Goal: Information Seeking & Learning: Learn about a topic

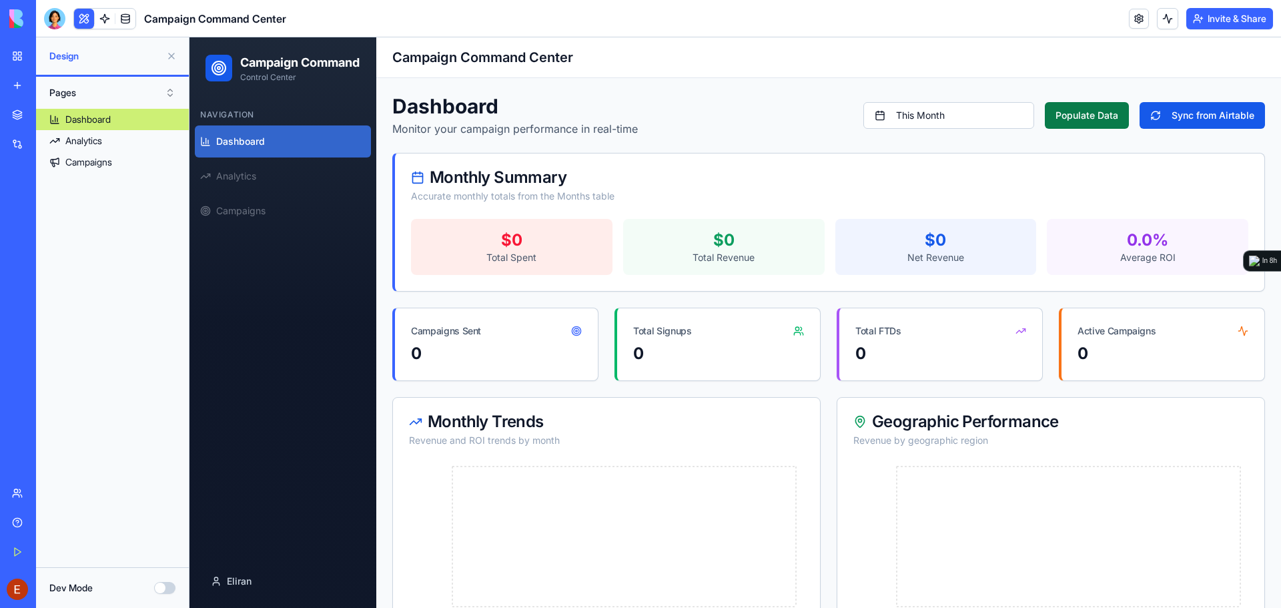
click at [1082, 113] on button "Populate Data" at bounding box center [1087, 115] width 84 height 27
click at [1133, 21] on link at bounding box center [1139, 19] width 20 height 20
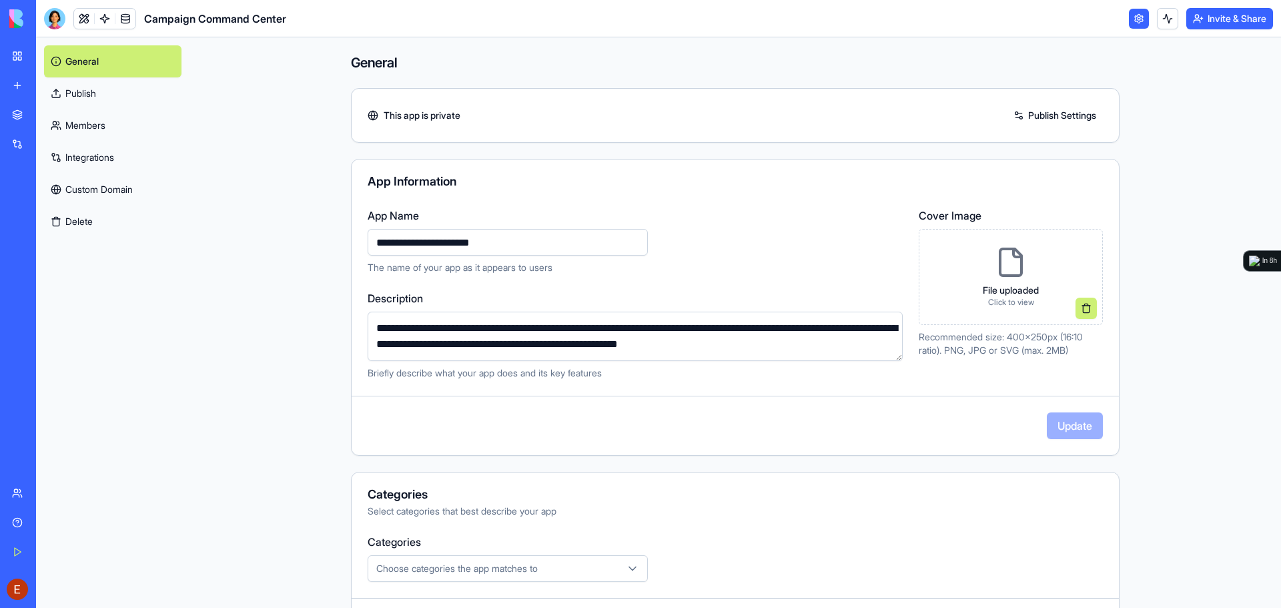
click at [103, 167] on link "Integrations" at bounding box center [112, 157] width 137 height 32
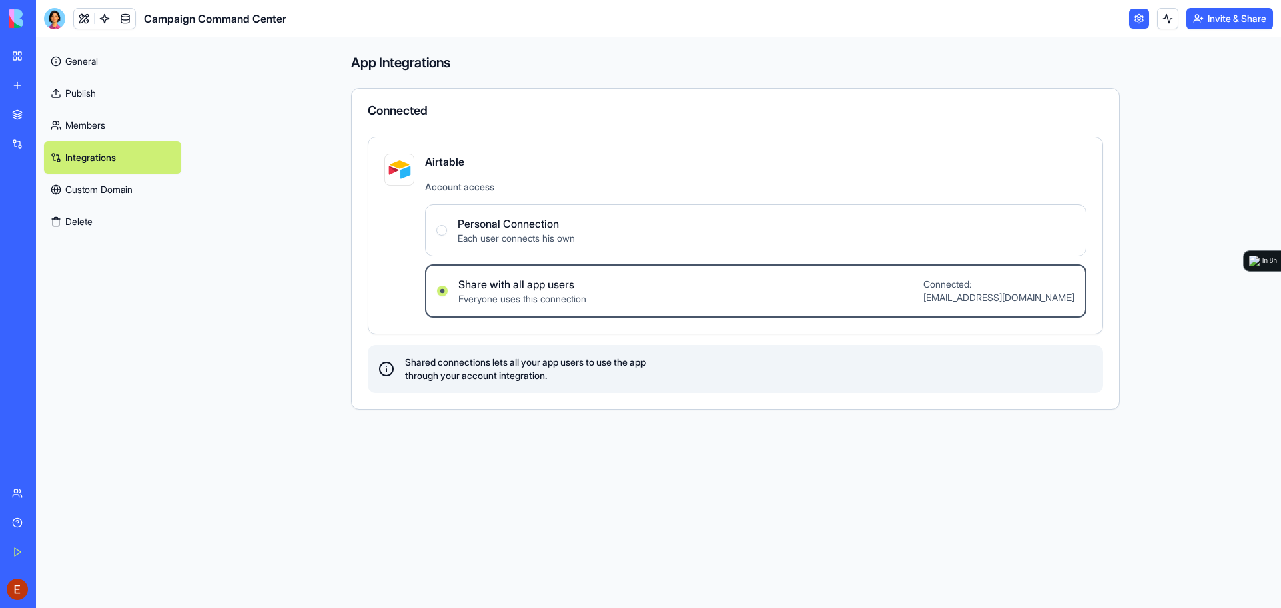
click at [101, 63] on link "General" at bounding box center [112, 61] width 137 height 32
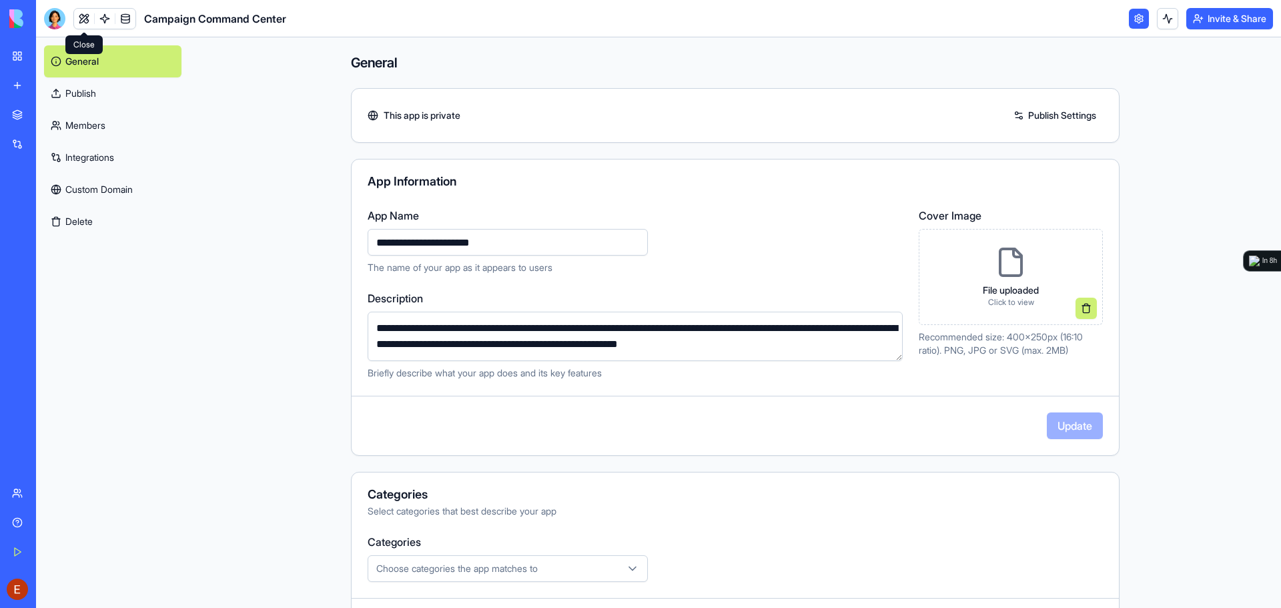
click at [85, 21] on link at bounding box center [84, 19] width 20 height 20
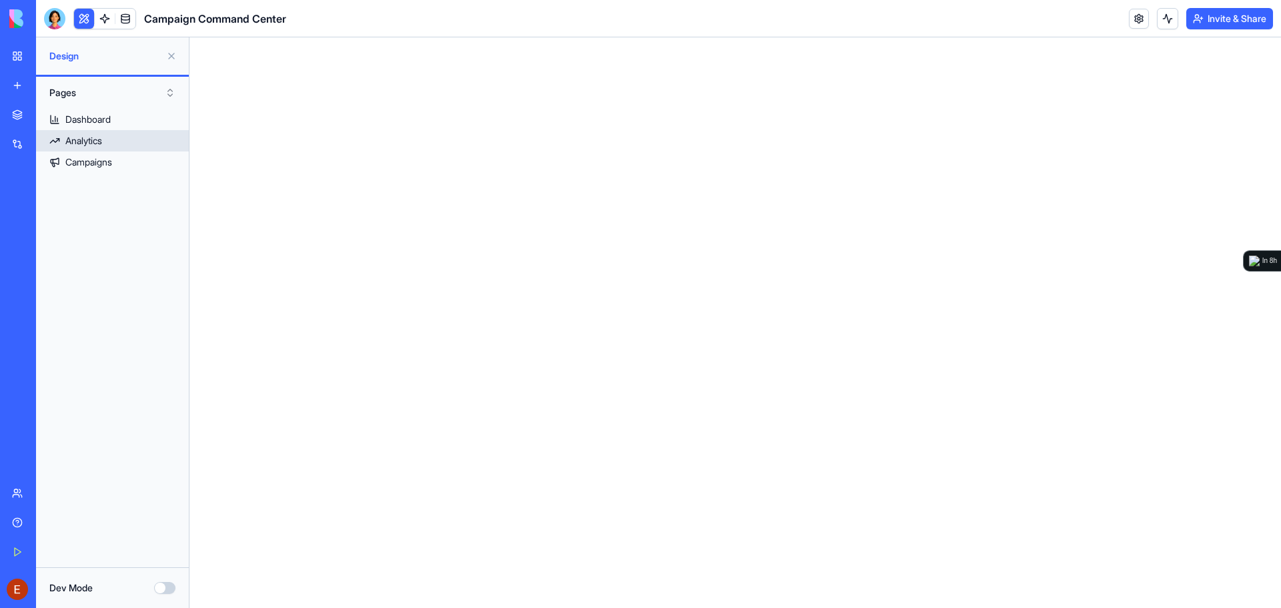
click at [99, 139] on div "Analytics" at bounding box center [83, 140] width 37 height 13
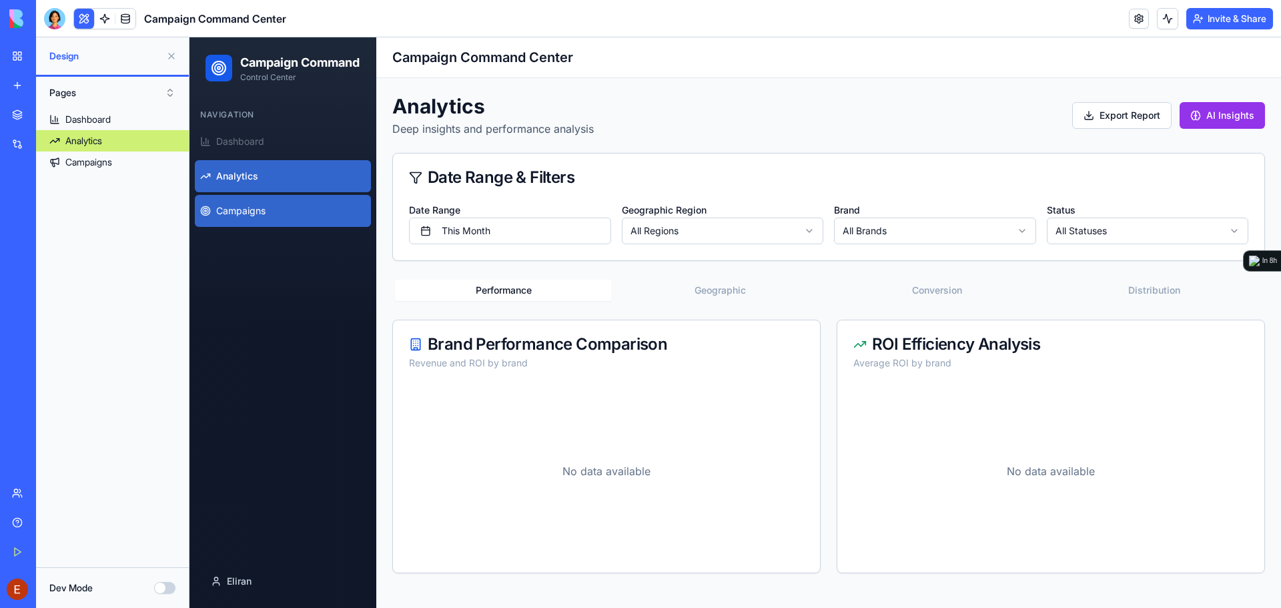
click at [259, 218] on link "Campaigns" at bounding box center [283, 211] width 176 height 32
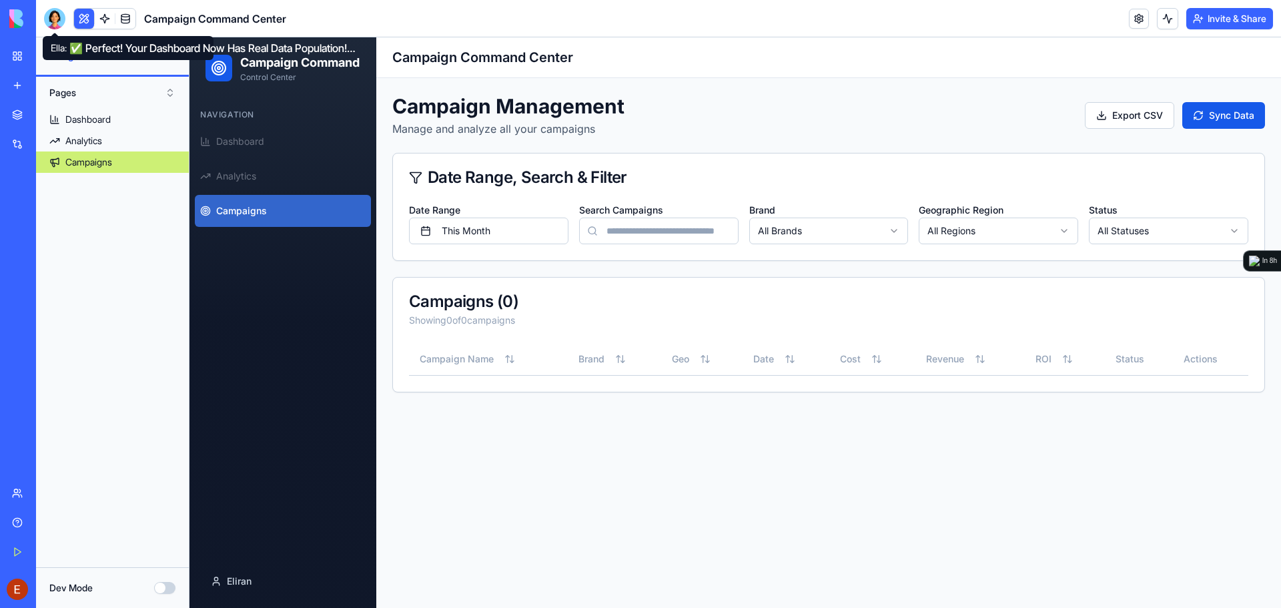
click at [49, 23] on div at bounding box center [54, 18] width 21 height 21
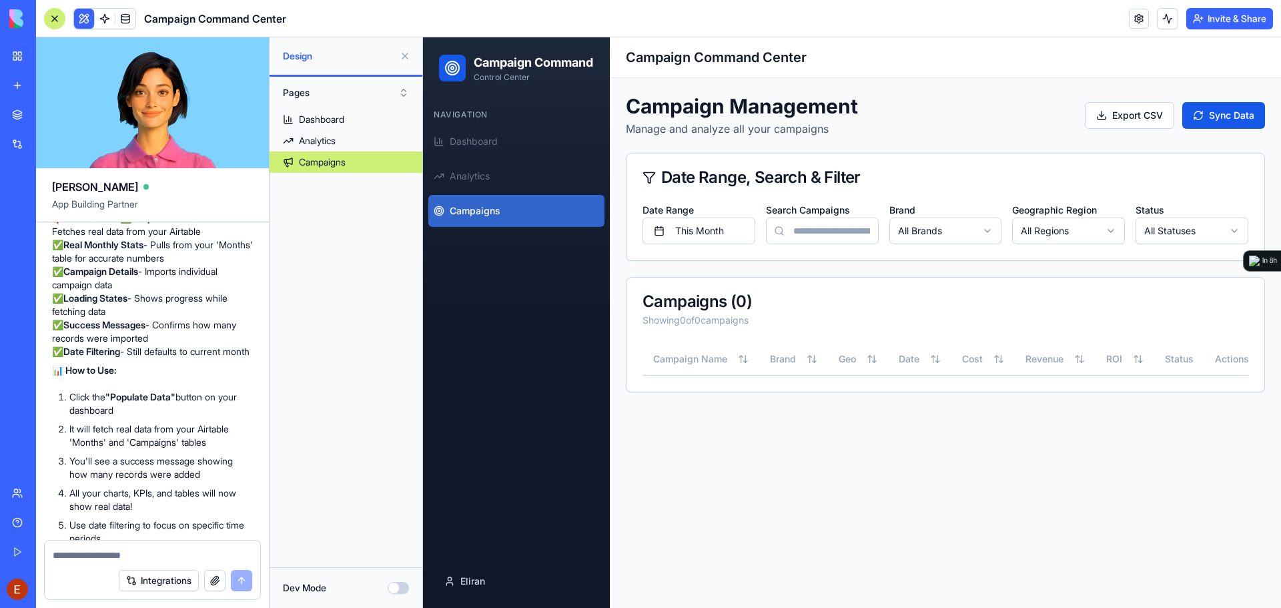
scroll to position [4858, 0]
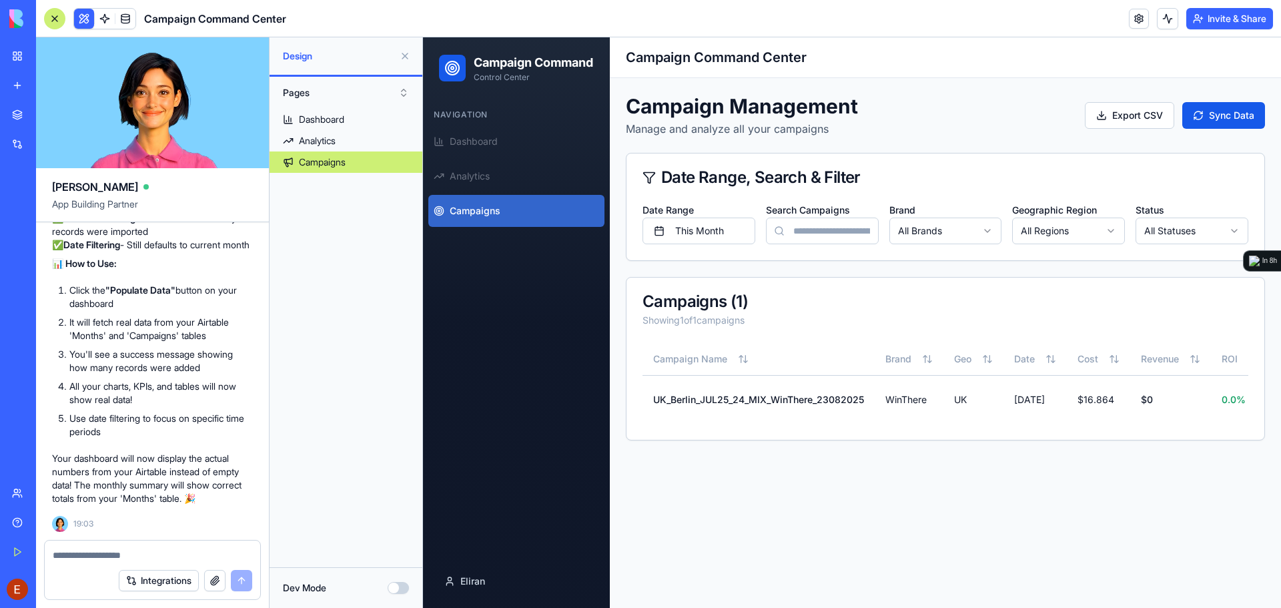
click at [99, 561] on textarea at bounding box center [153, 554] width 200 height 13
click at [791, 400] on td "UK_Berlin_JUL25_24_MIX_WinThere_23082025" at bounding box center [759, 399] width 232 height 49
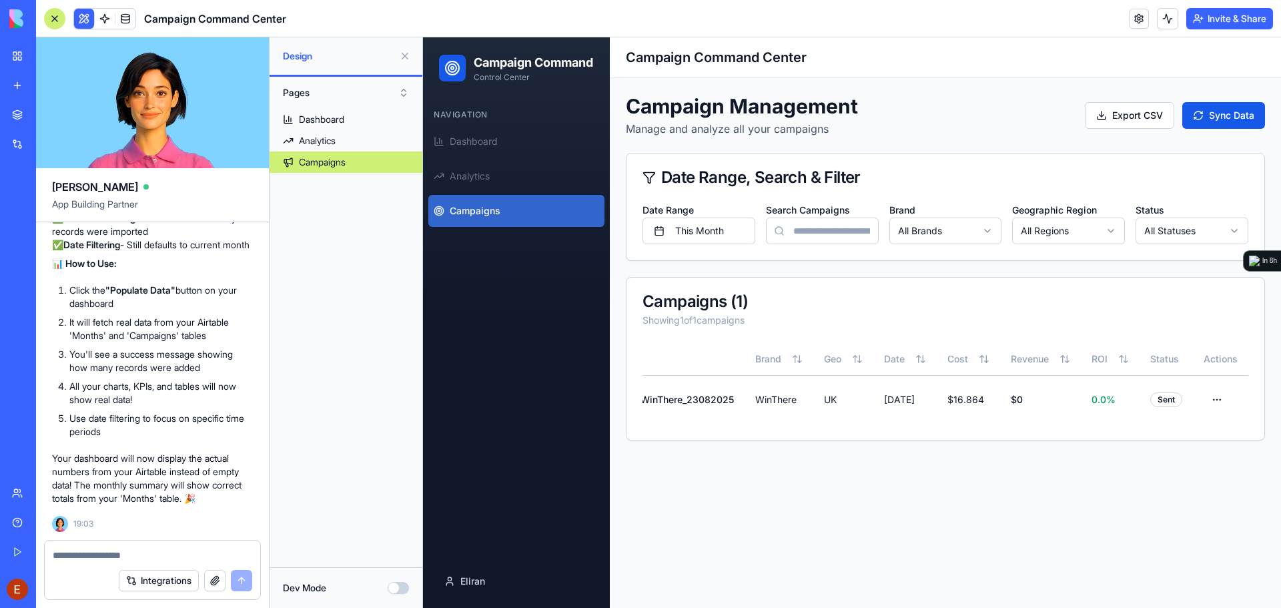
scroll to position [0, 139]
click at [1228, 400] on html "Campaign Command Control Center Navigation Dashboard Analytics Campaigns Eliran…" at bounding box center [852, 322] width 858 height 571
click at [1206, 424] on div "View Details" at bounding box center [1184, 429] width 85 height 21
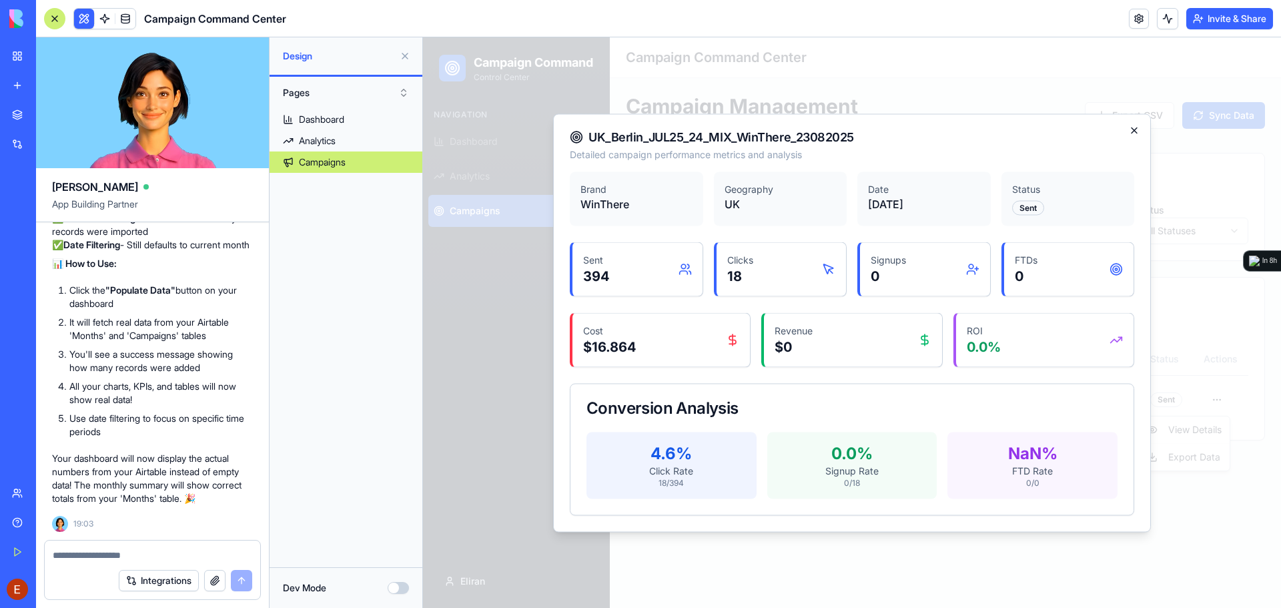
click at [1135, 129] on icon "button" at bounding box center [1134, 130] width 11 height 11
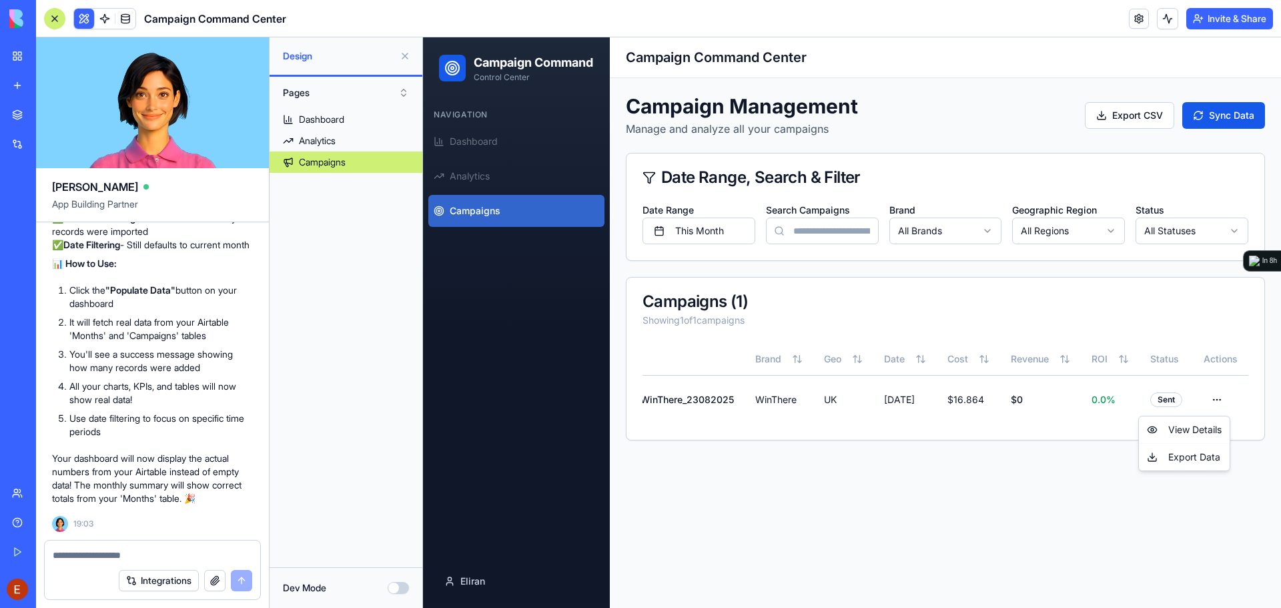
click at [1044, 504] on html "Campaign Command Control Center Navigation Dashboard Analytics Campaigns Eliran…" at bounding box center [852, 322] width 858 height 571
click at [103, 13] on link at bounding box center [105, 19] width 20 height 20
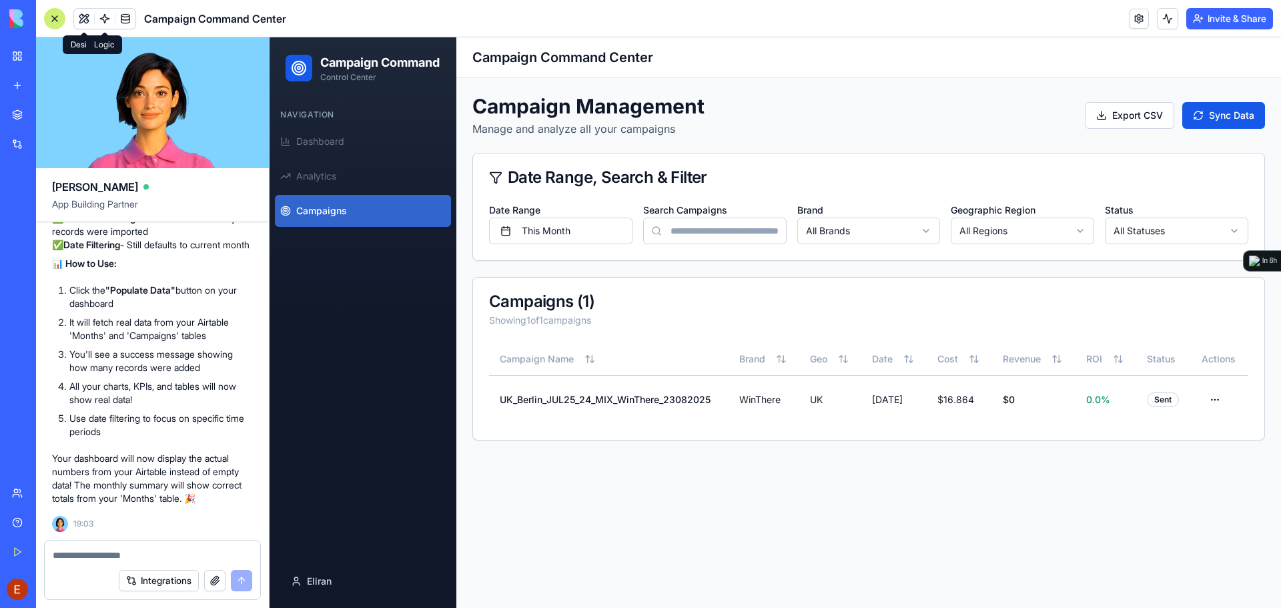
click at [106, 23] on link at bounding box center [105, 19] width 20 height 20
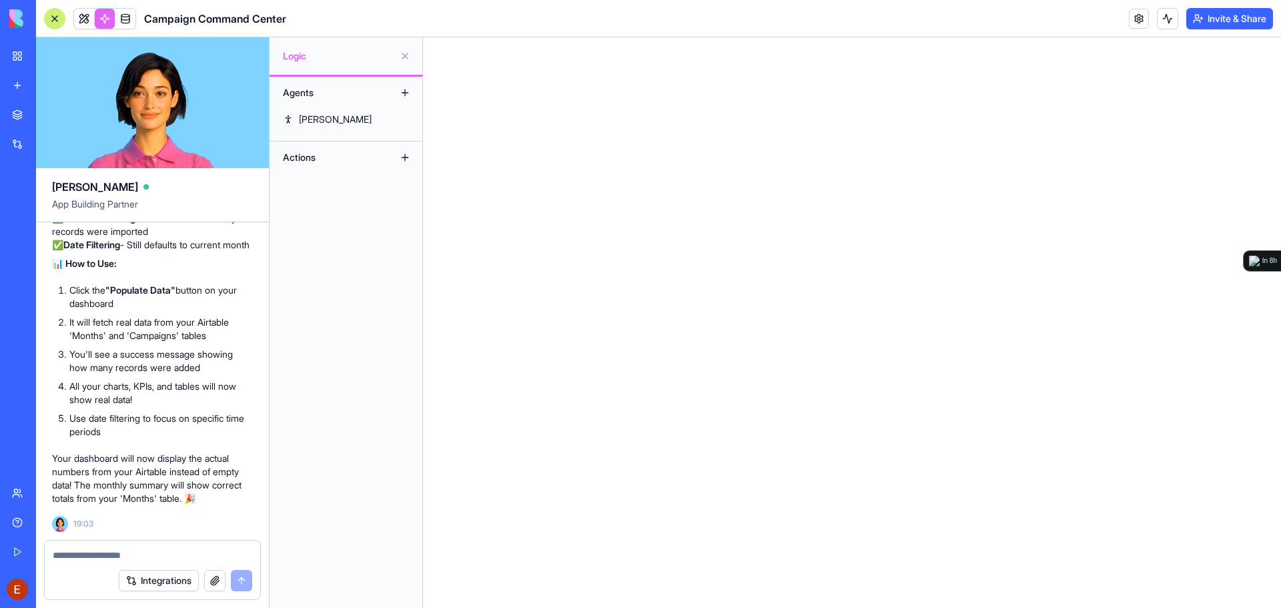
click at [322, 159] on div "Actions" at bounding box center [329, 157] width 107 height 21
click at [348, 210] on div "GenerateInsights" at bounding box center [334, 205] width 71 height 13
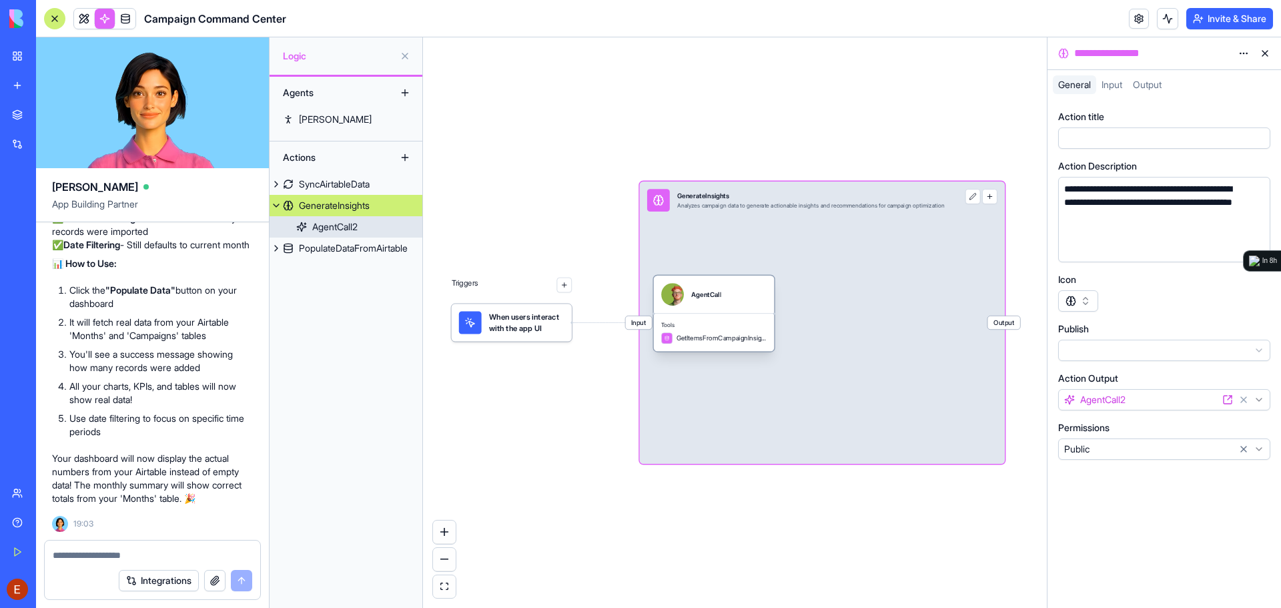
click at [725, 342] on span "GetItemsFromCampaignInsightsTable" at bounding box center [722, 338] width 90 height 9
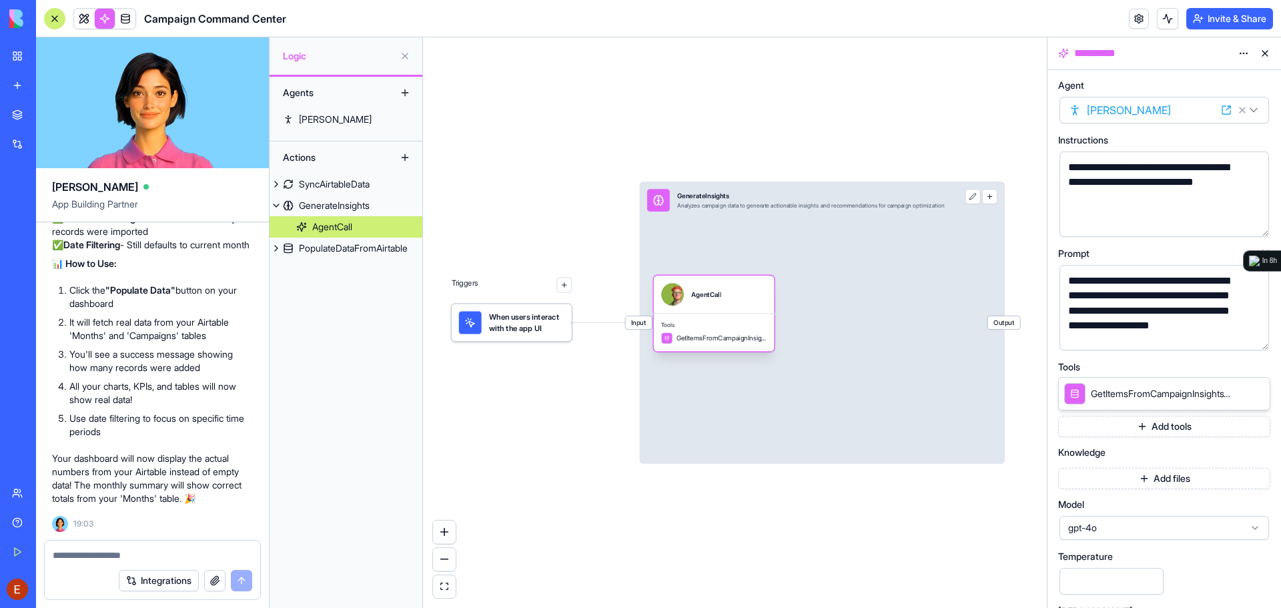
click at [712, 338] on span "GetItemsFromCampaignInsightsTable" at bounding box center [722, 338] width 90 height 9
click at [1241, 394] on icon at bounding box center [1240, 393] width 11 height 11
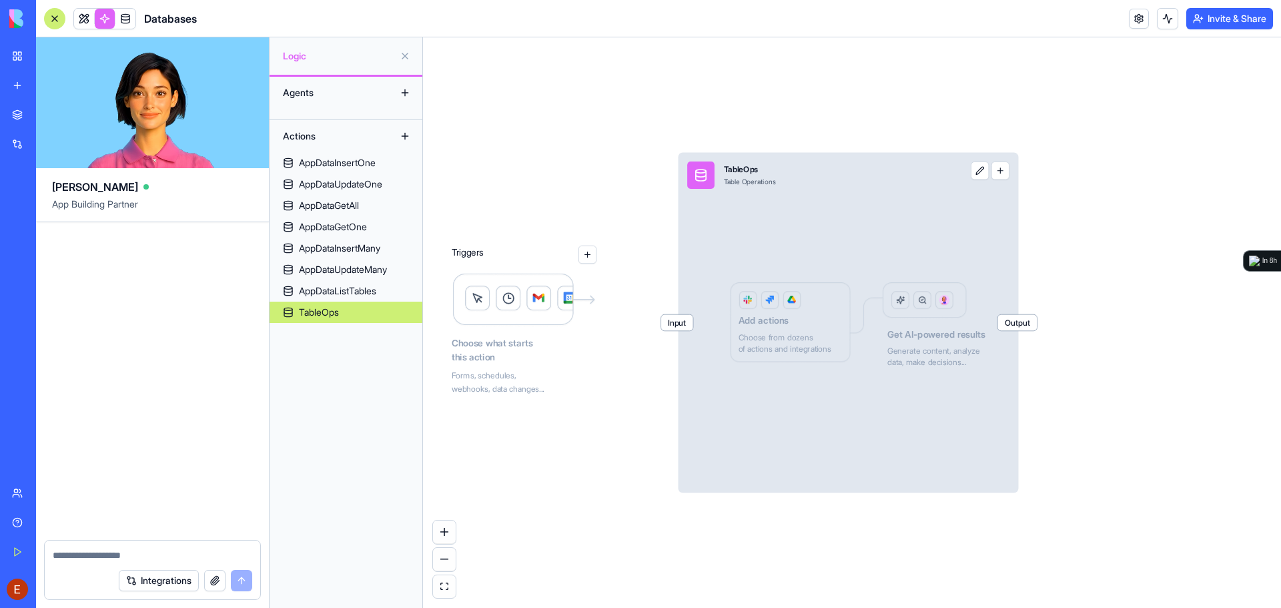
click at [97, 563] on div "Integrations" at bounding box center [153, 580] width 216 height 37
click at [85, 18] on link at bounding box center [84, 19] width 20 height 20
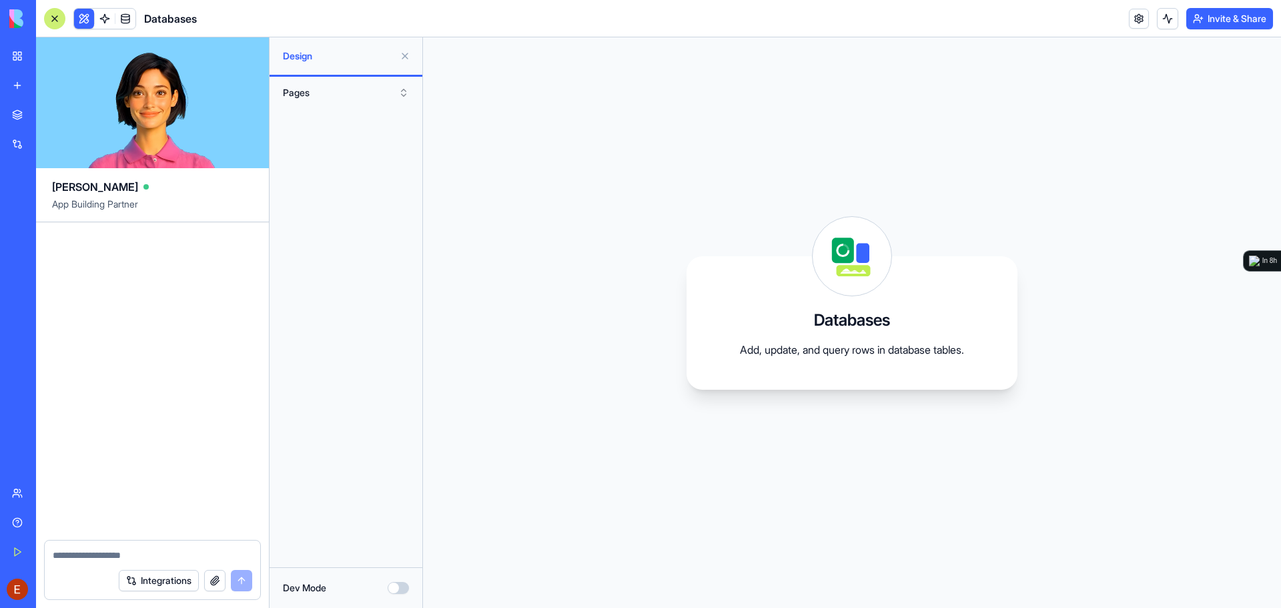
click at [49, 61] on div "My Workspace" at bounding box center [40, 55] width 17 height 13
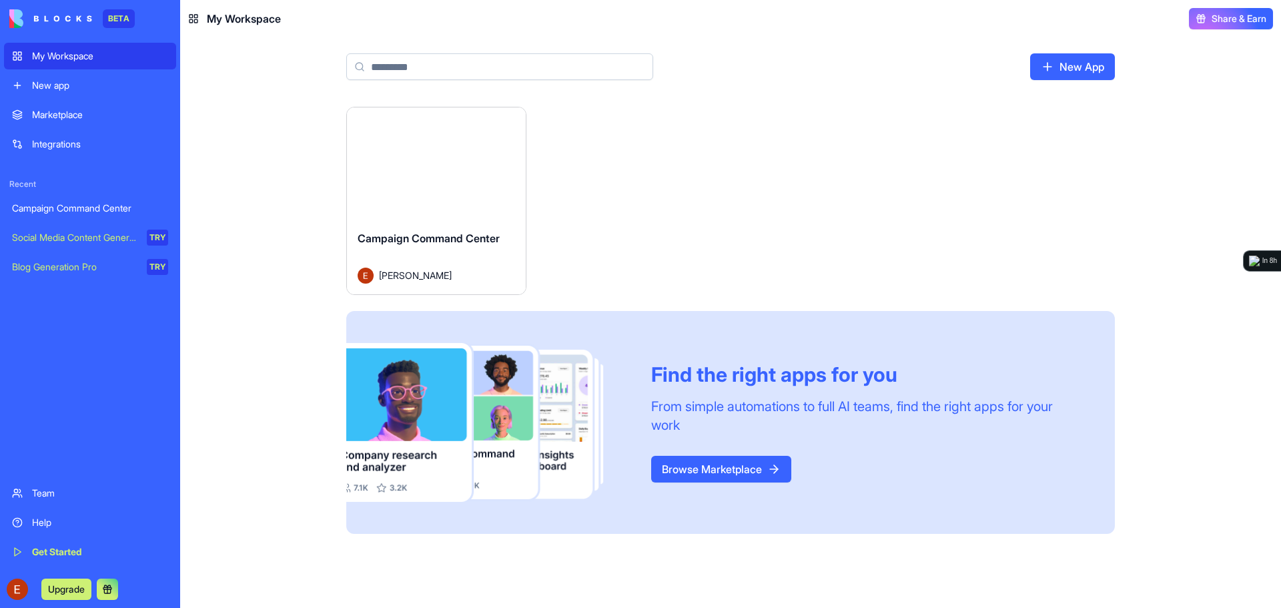
click at [473, 197] on div "Launch" at bounding box center [436, 163] width 179 height 112
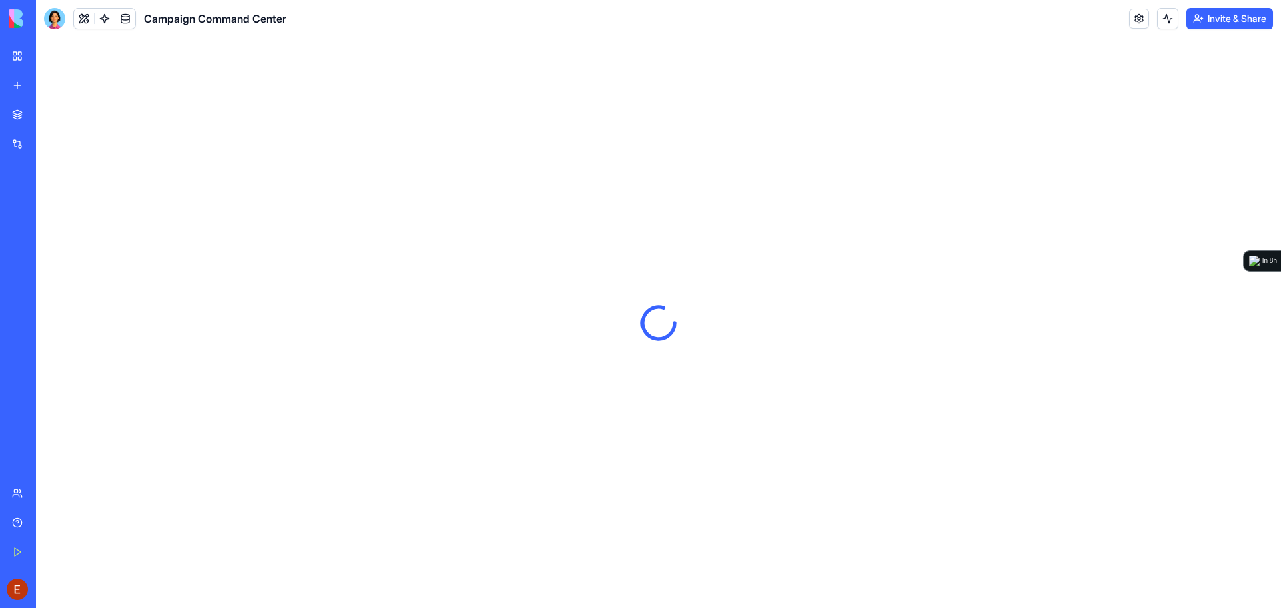
click at [216, 22] on span "Campaign Command Center" at bounding box center [215, 19] width 142 height 16
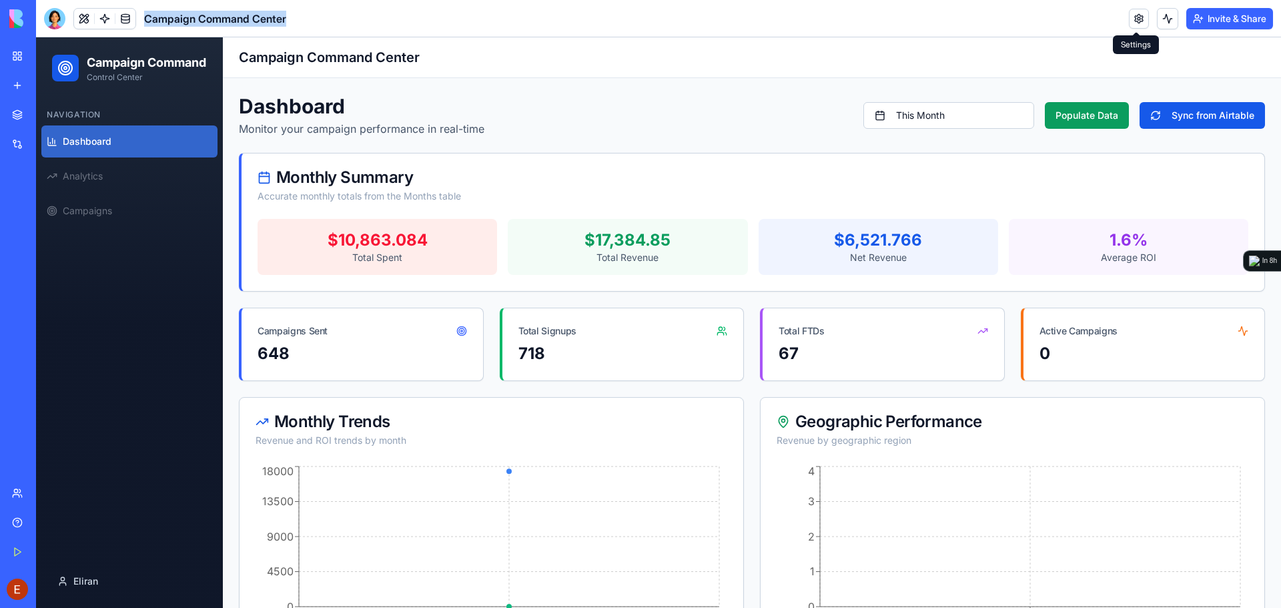
click at [1140, 13] on link at bounding box center [1139, 19] width 20 height 20
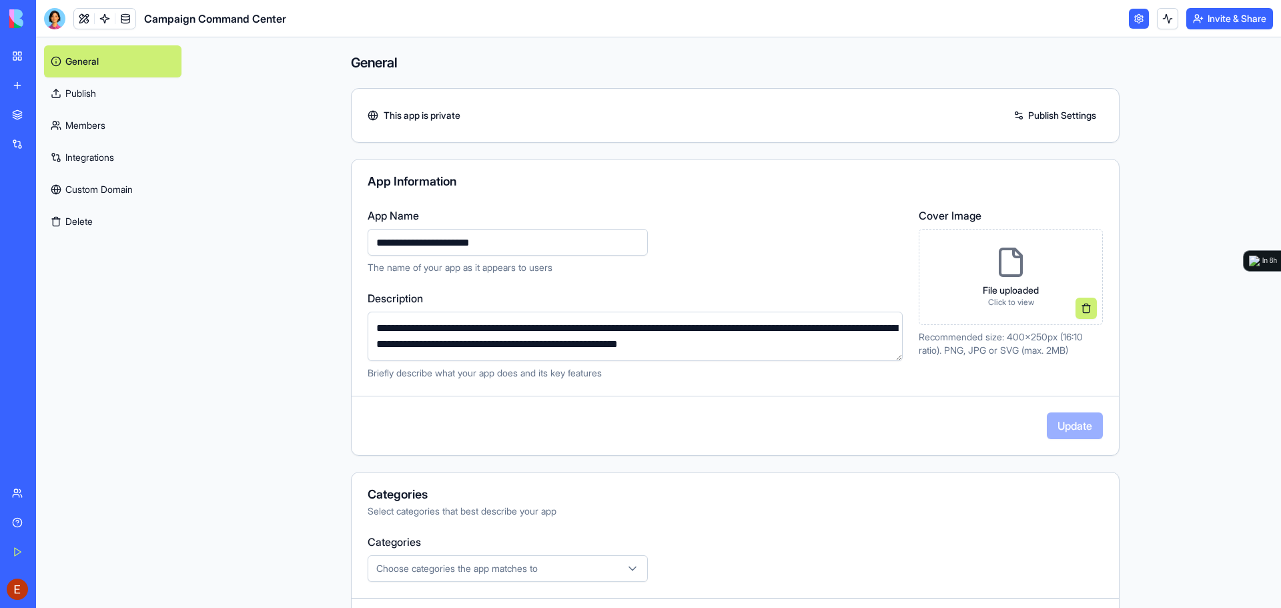
click at [521, 236] on input "**********" at bounding box center [508, 242] width 280 height 27
type input "*********"
click at [753, 272] on p "The name of your app as it appears to users" at bounding box center [635, 267] width 535 height 13
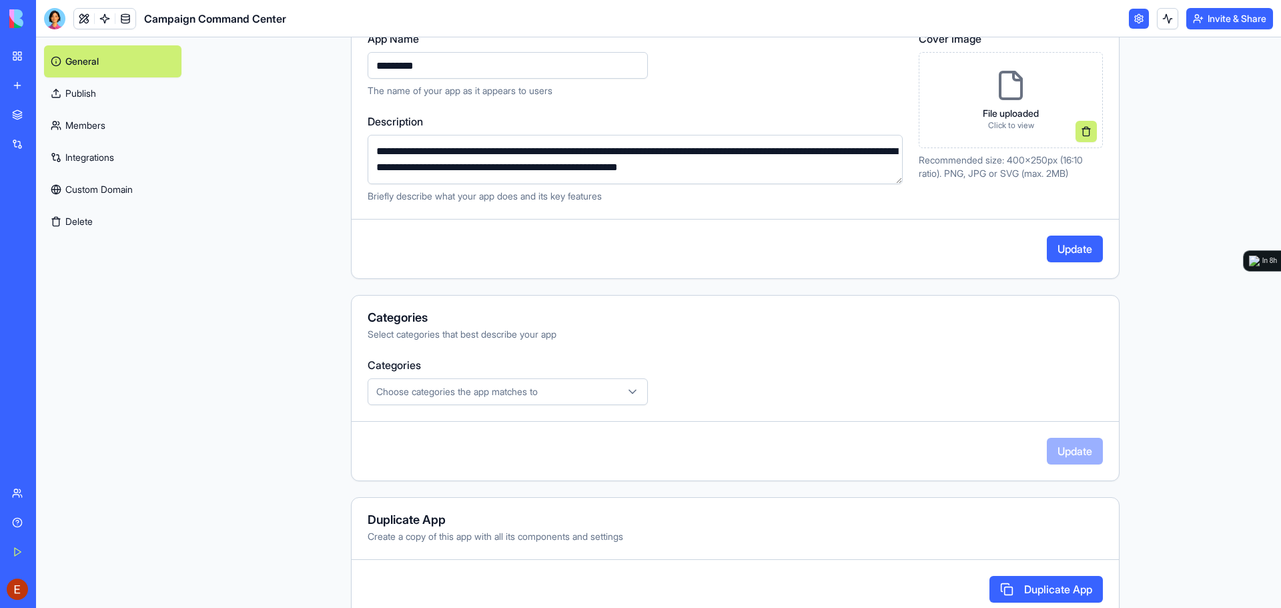
scroll to position [188, 0]
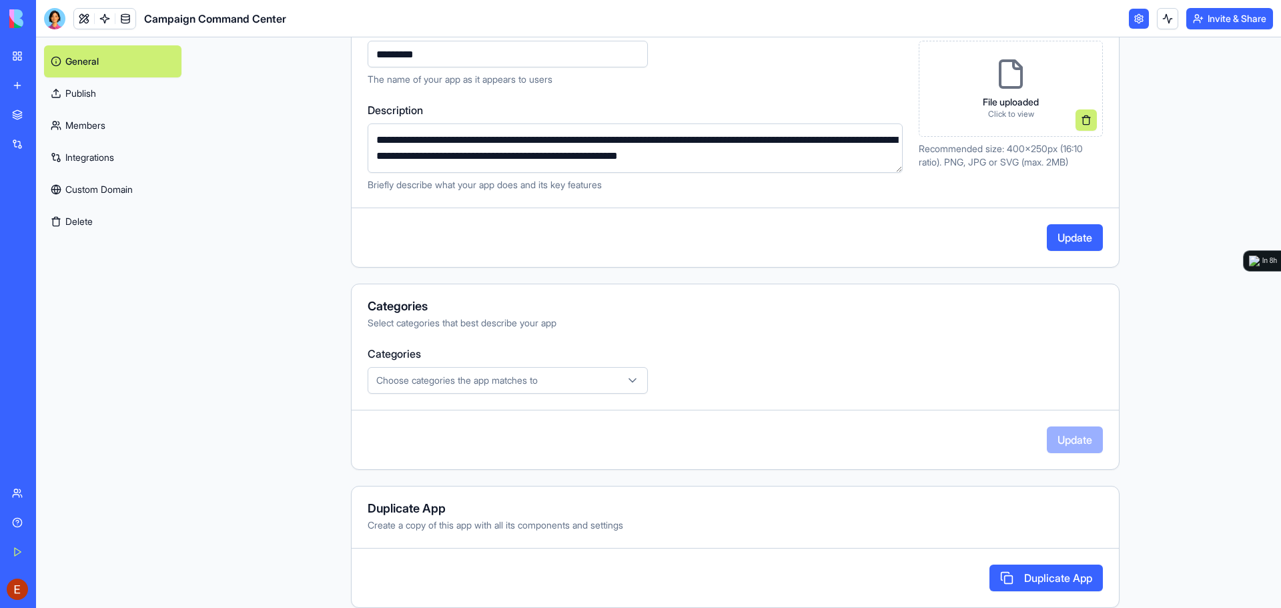
click at [480, 386] on span "Choose categories the app matches to" at bounding box center [456, 380] width 161 height 13
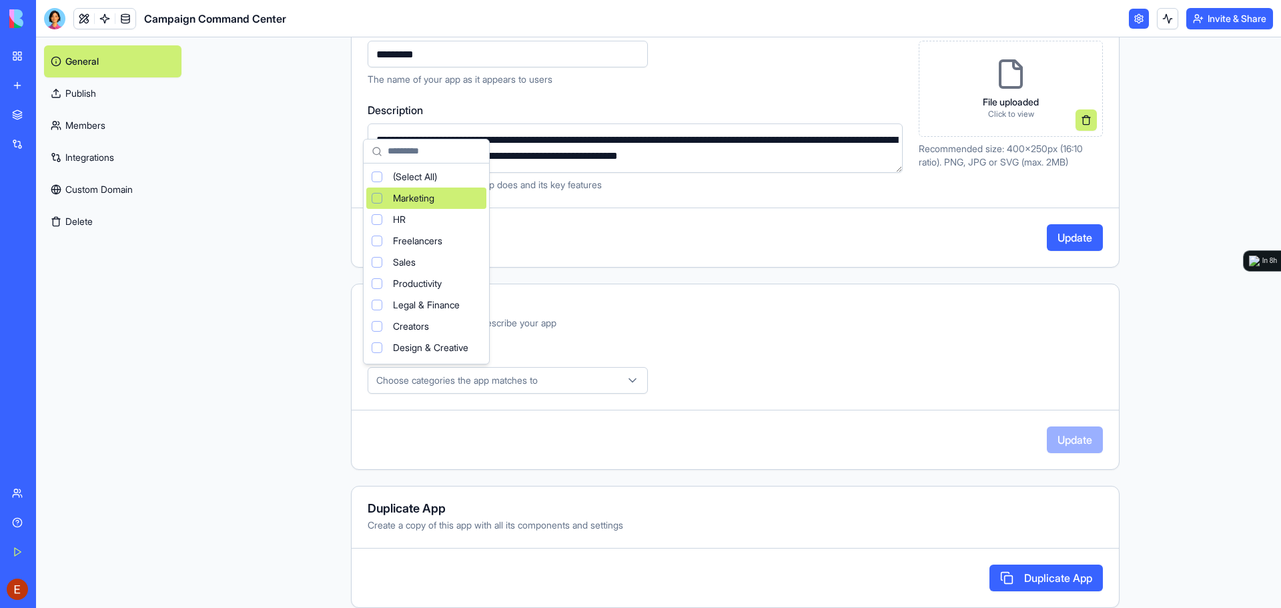
click at [404, 204] on span "Marketing" at bounding box center [413, 198] width 41 height 13
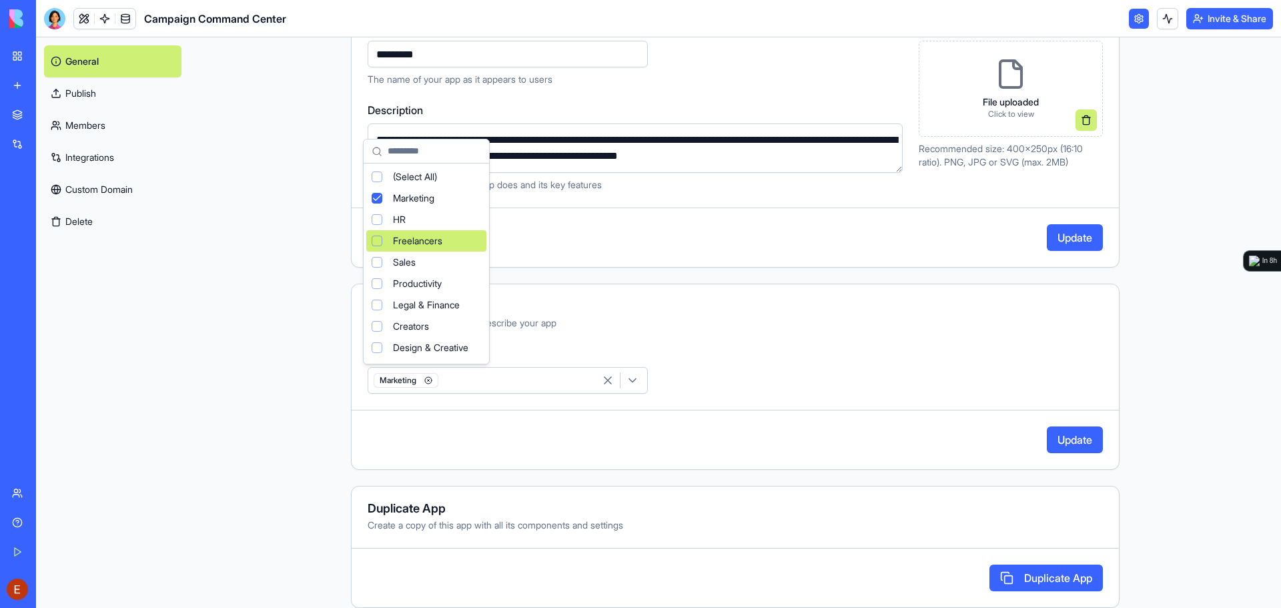
click at [699, 320] on html "**********" at bounding box center [640, 304] width 1281 height 608
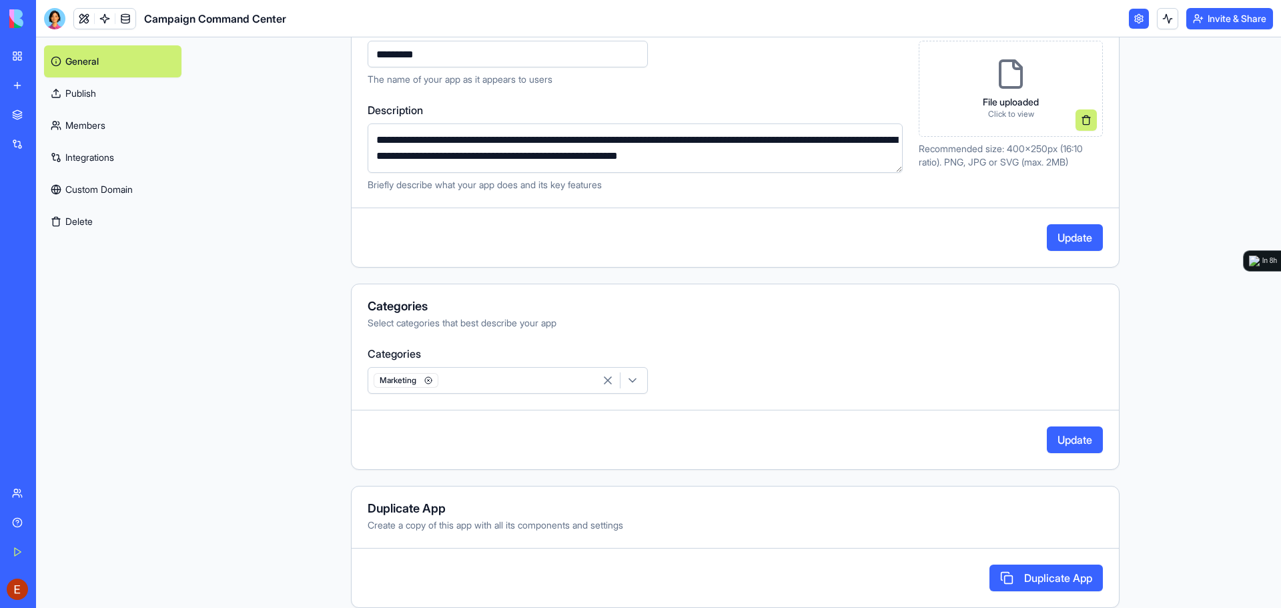
click at [1062, 439] on button "Update" at bounding box center [1075, 439] width 56 height 27
click at [49, 57] on div "My Workspace" at bounding box center [40, 55] width 17 height 13
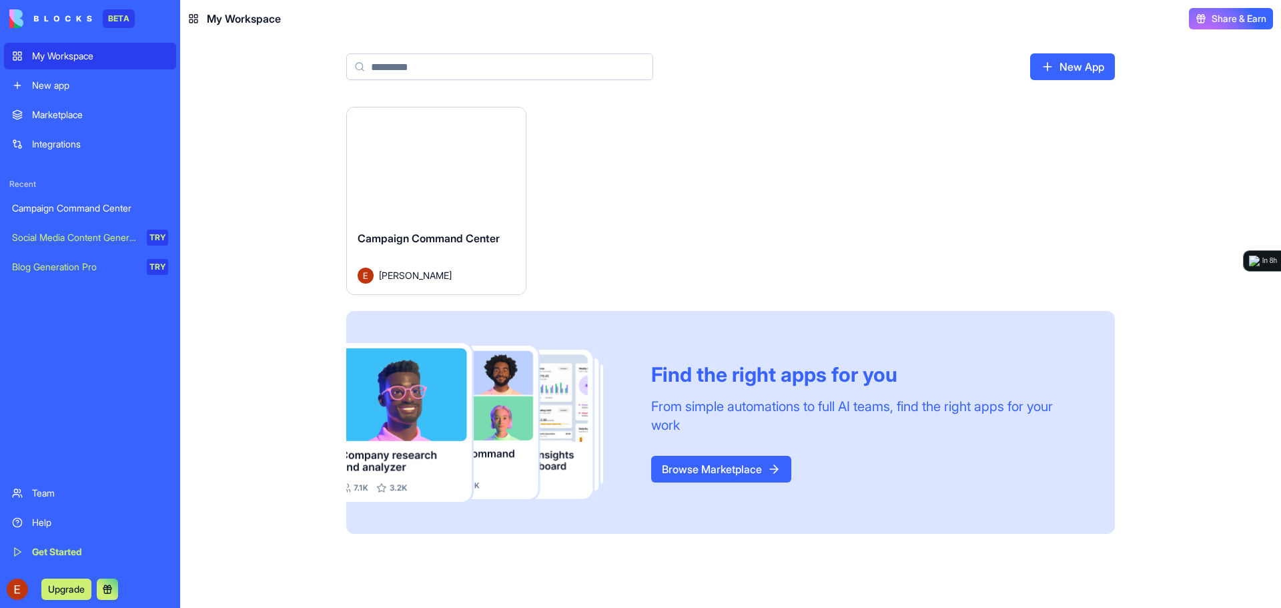
click at [462, 119] on div "Launch" at bounding box center [436, 163] width 179 height 112
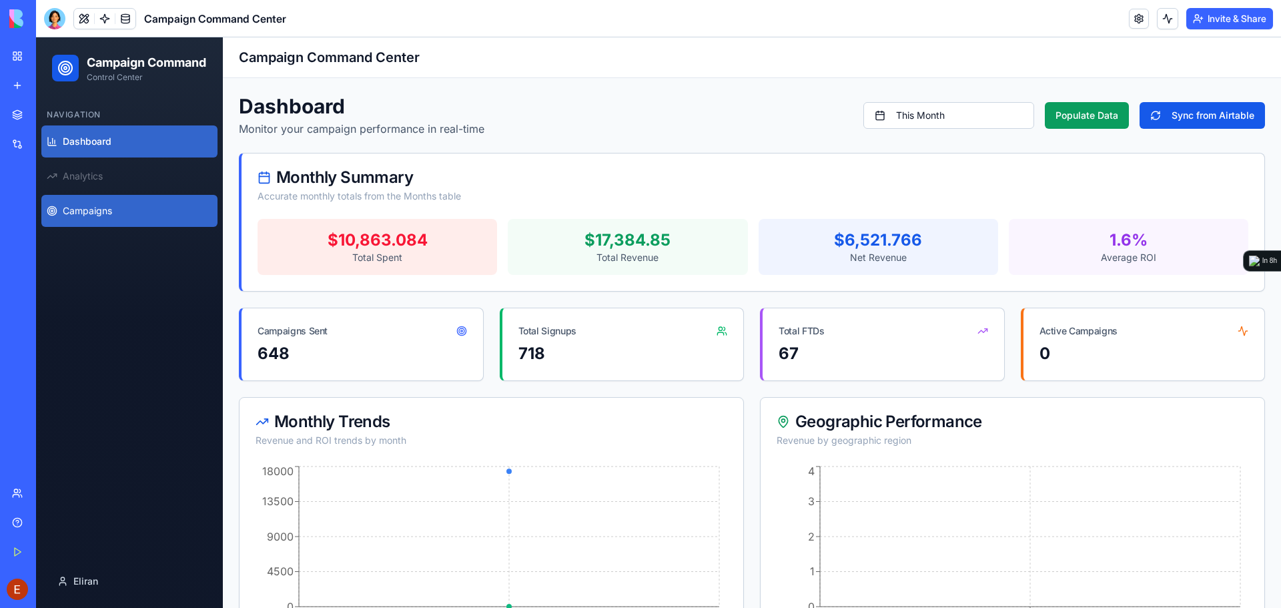
click at [119, 227] on link "Campaigns" at bounding box center [129, 211] width 176 height 32
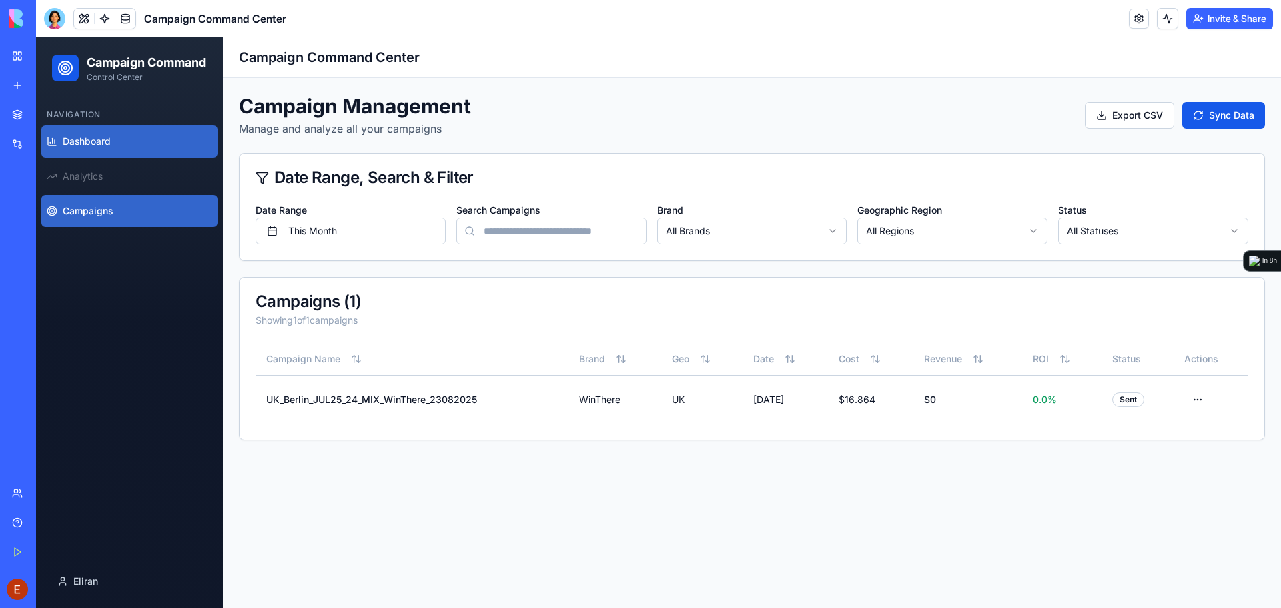
click at [112, 157] on link "Dashboard" at bounding box center [129, 141] width 176 height 32
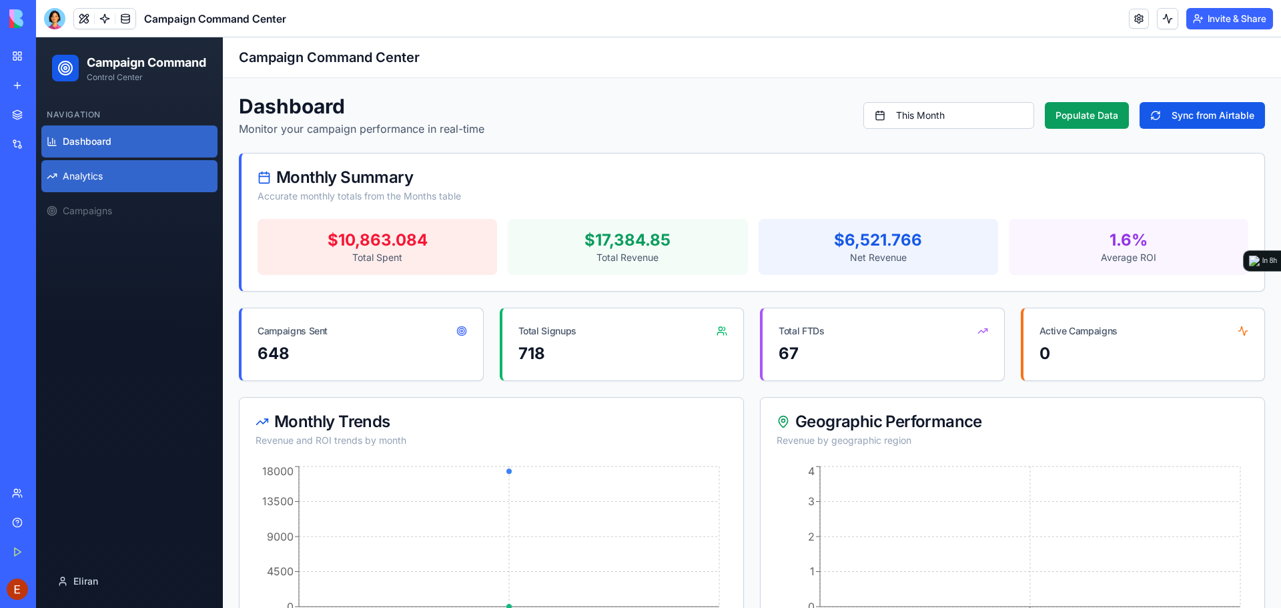
click at [103, 183] on span "Analytics" at bounding box center [83, 175] width 40 height 13
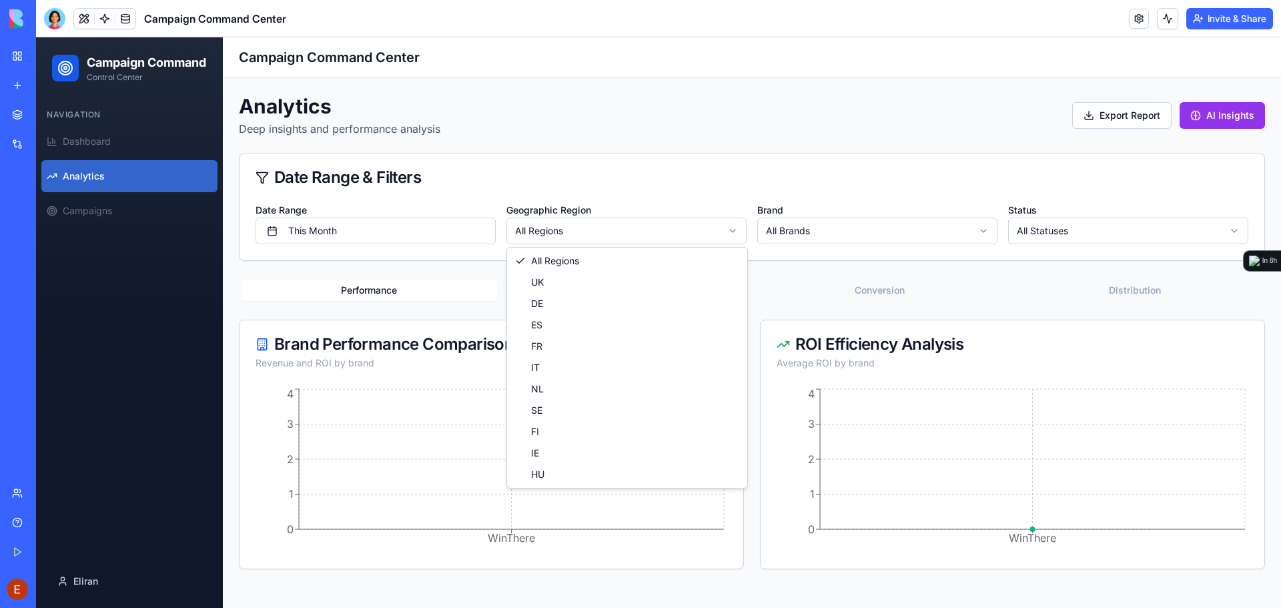
click at [574, 233] on html "Campaign Command Control Center Navigation Dashboard Analytics Campaigns Eliran…" at bounding box center [658, 322] width 1245 height 571
click at [853, 231] on html "Campaign Command Control Center Navigation Dashboard Analytics Campaigns Eliran…" at bounding box center [658, 322] width 1245 height 571
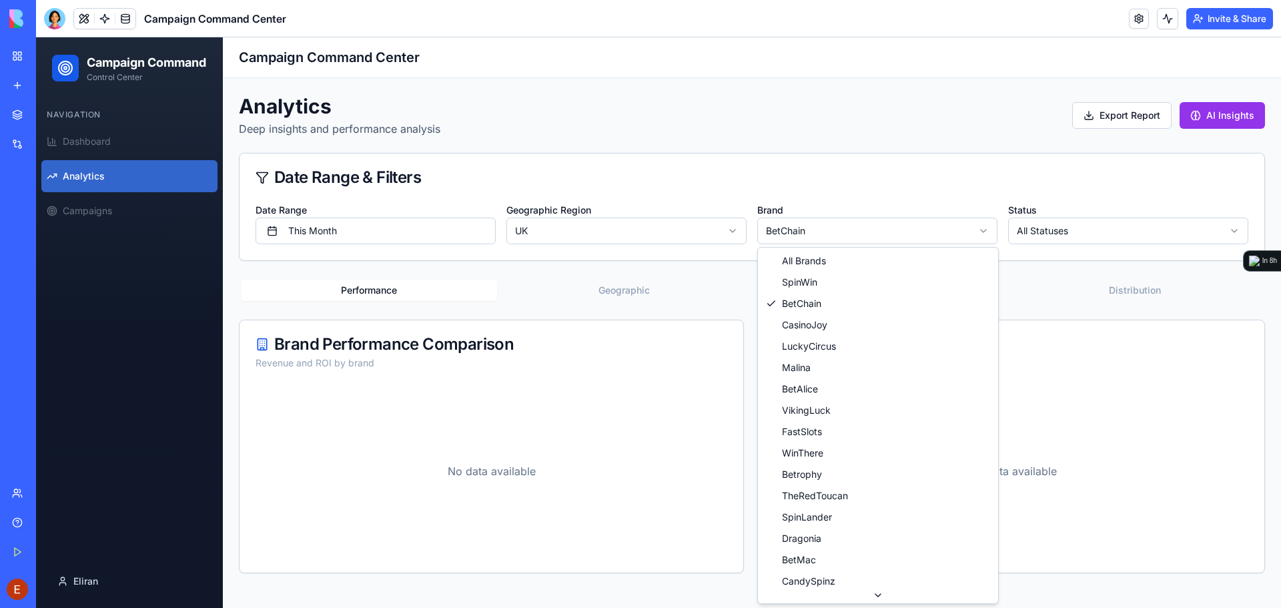
click at [799, 232] on html "Campaign Command Control Center Navigation Dashboard Analytics Campaigns [PERSO…" at bounding box center [658, 322] width 1245 height 571
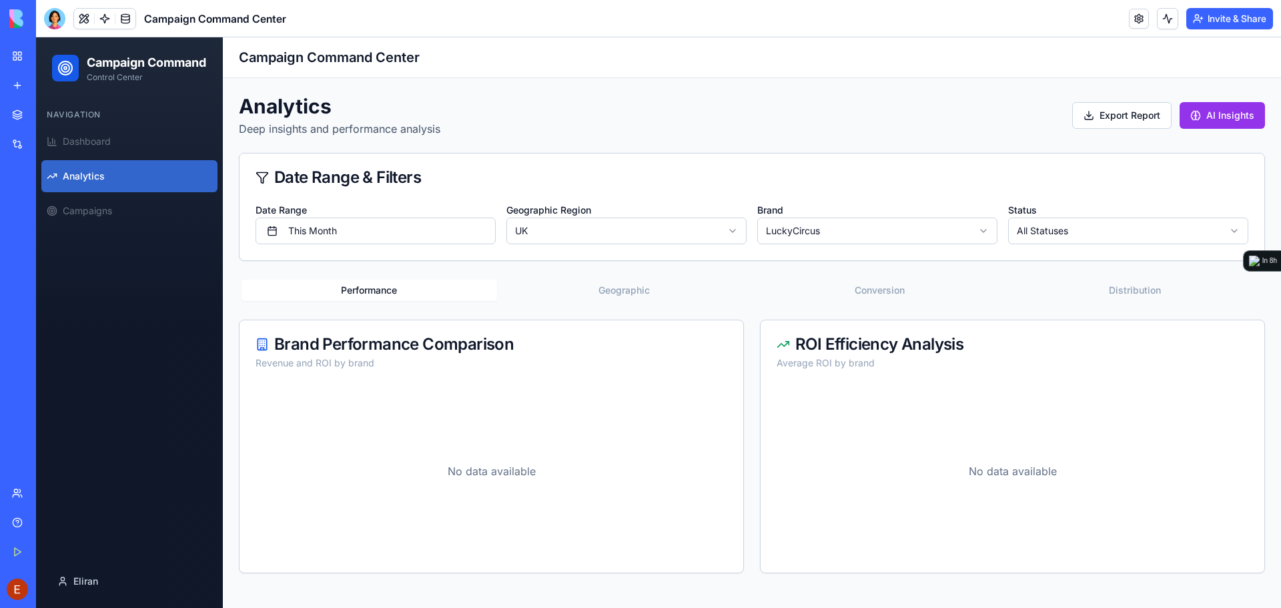
click at [840, 238] on html "Campaign Command Control Center Navigation Dashboard Analytics Campaigns [PERSO…" at bounding box center [658, 322] width 1245 height 571
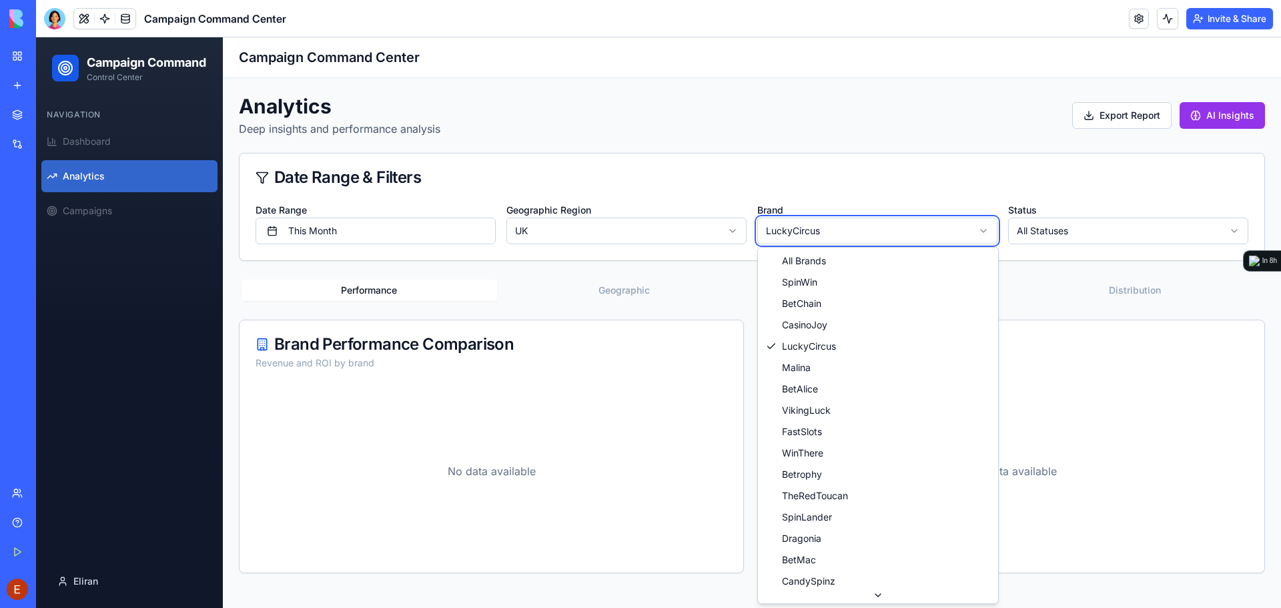
click at [864, 228] on html "Campaign Command Control Center Navigation Dashboard Analytics Campaigns [PERSO…" at bounding box center [658, 322] width 1245 height 571
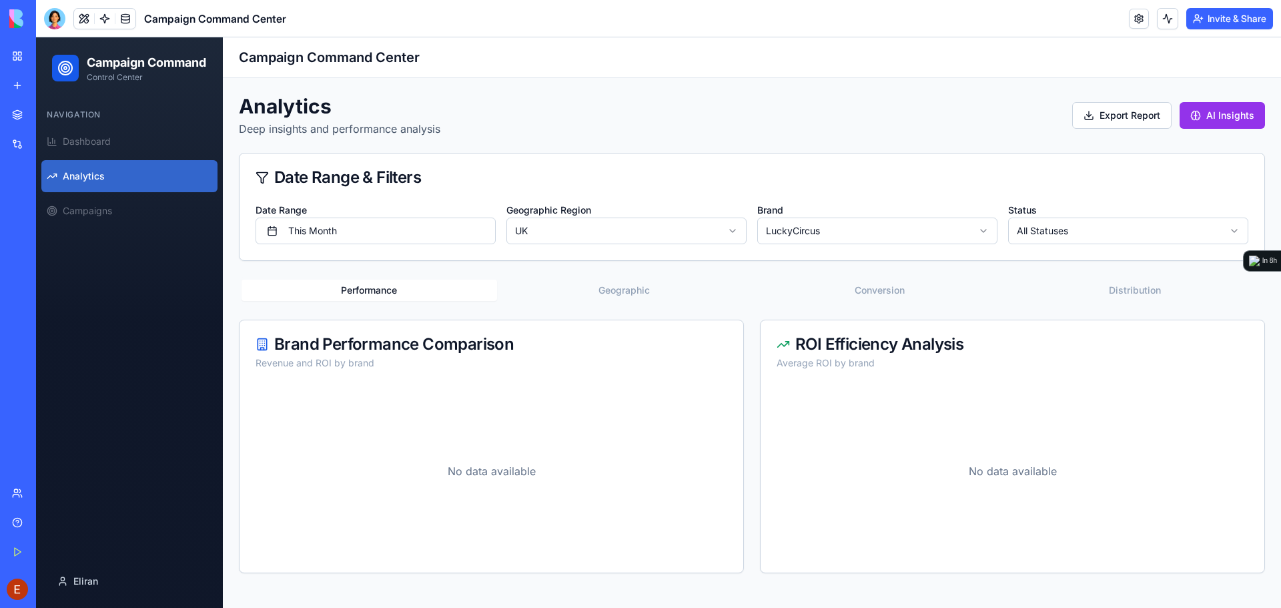
click at [1194, 230] on html "Campaign Command Control Center Navigation Dashboard Analytics Campaigns [PERSO…" at bounding box center [658, 322] width 1245 height 571
click at [739, 286] on html "Campaign Command Control Center Navigation Dashboard Analytics Campaigns [PERSO…" at bounding box center [658, 322] width 1245 height 571
click at [869, 288] on button "Conversion" at bounding box center [880, 290] width 256 height 21
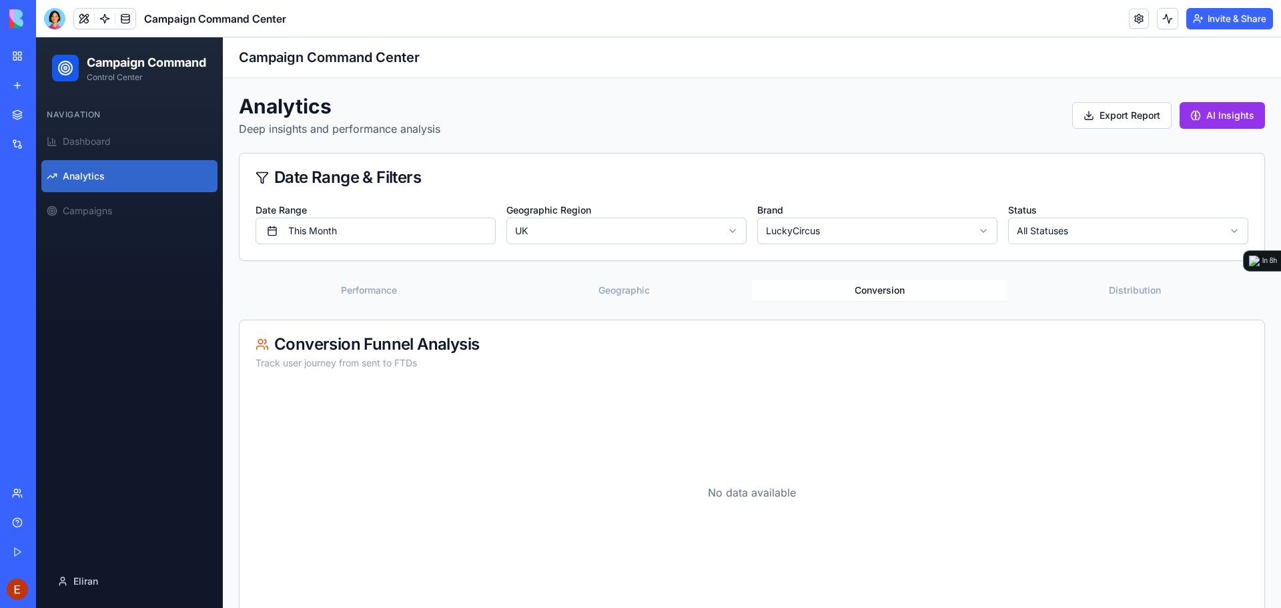
scroll to position [24, 0]
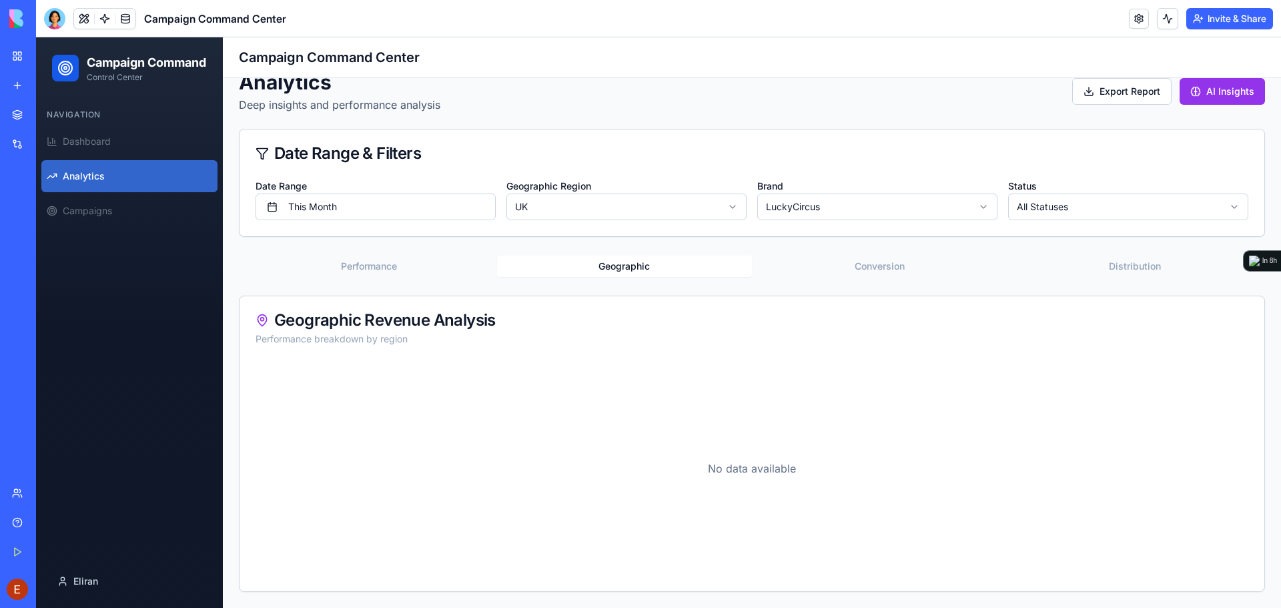
click at [617, 263] on button "Geographic" at bounding box center [625, 266] width 256 height 21
click at [810, 210] on html "Campaign Command Control Center Navigation Dashboard Analytics Campaigns Eliran…" at bounding box center [658, 310] width 1245 height 595
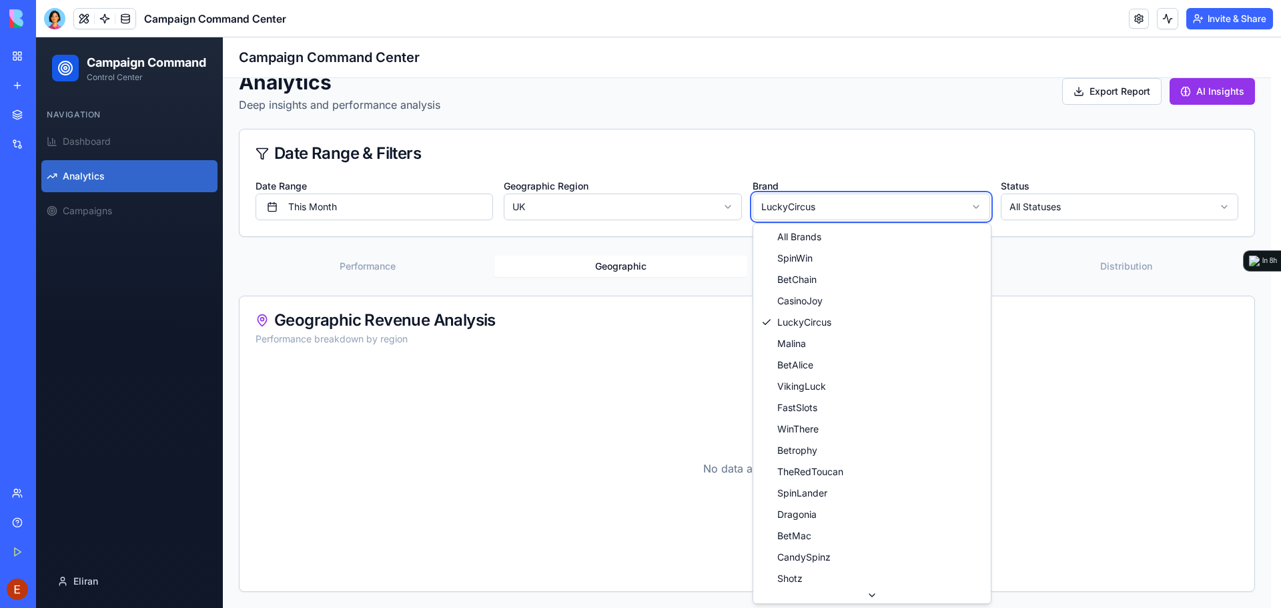
scroll to position [11, 0]
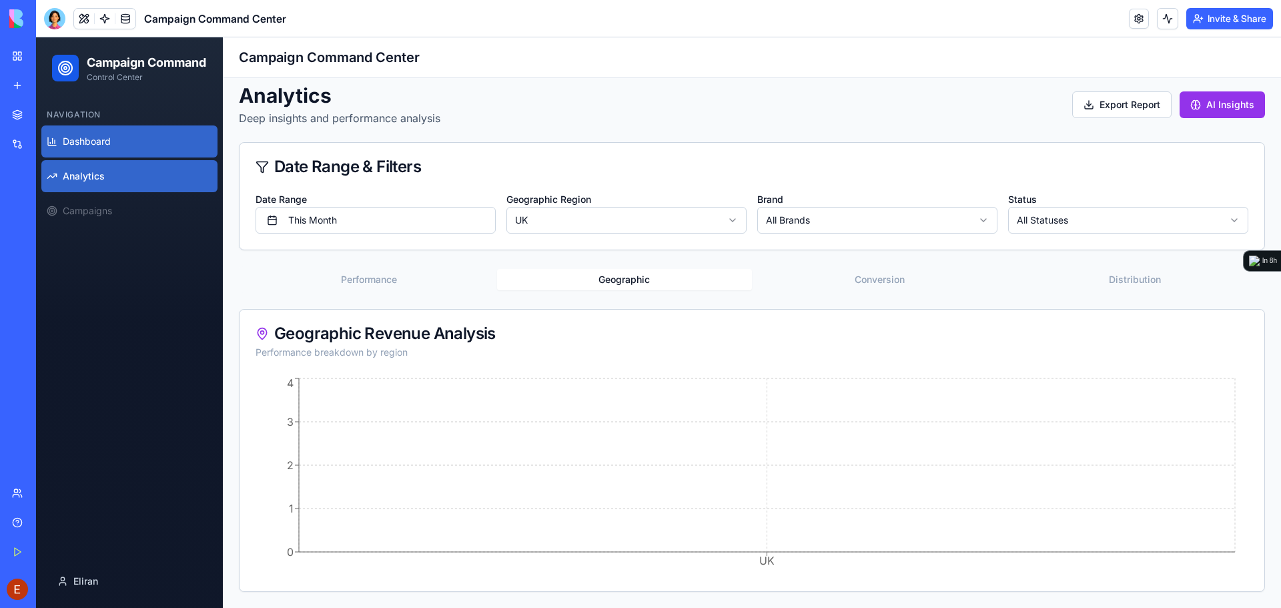
click at [117, 157] on link "Dashboard" at bounding box center [129, 141] width 176 height 32
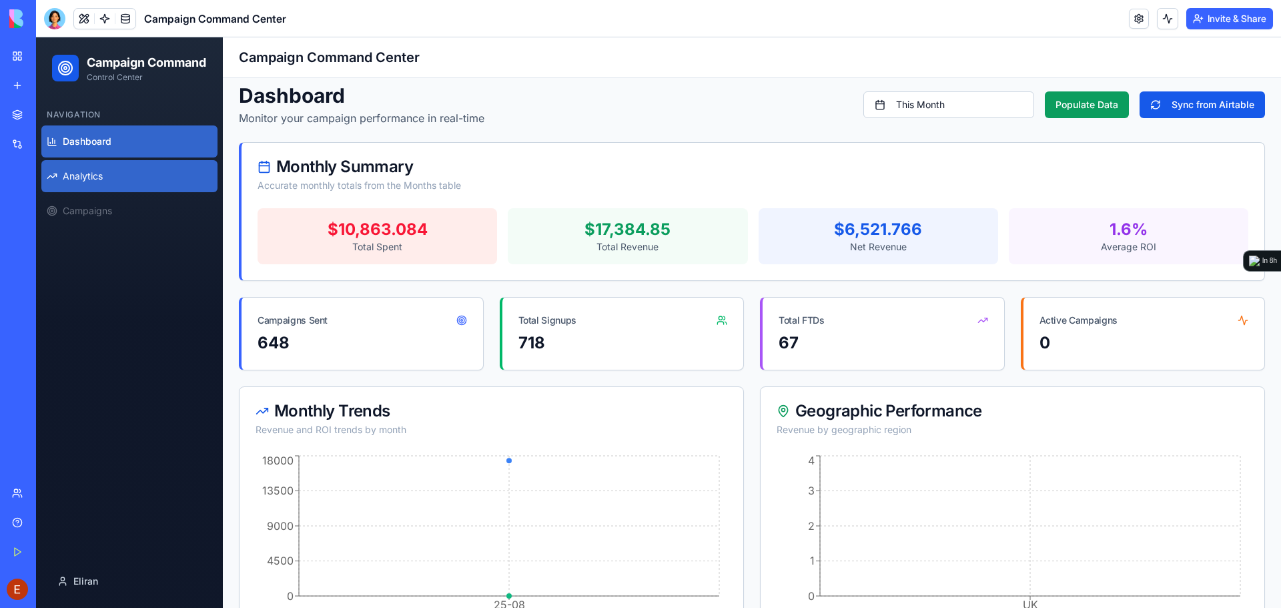
click at [96, 183] on span "Analytics" at bounding box center [83, 175] width 40 height 13
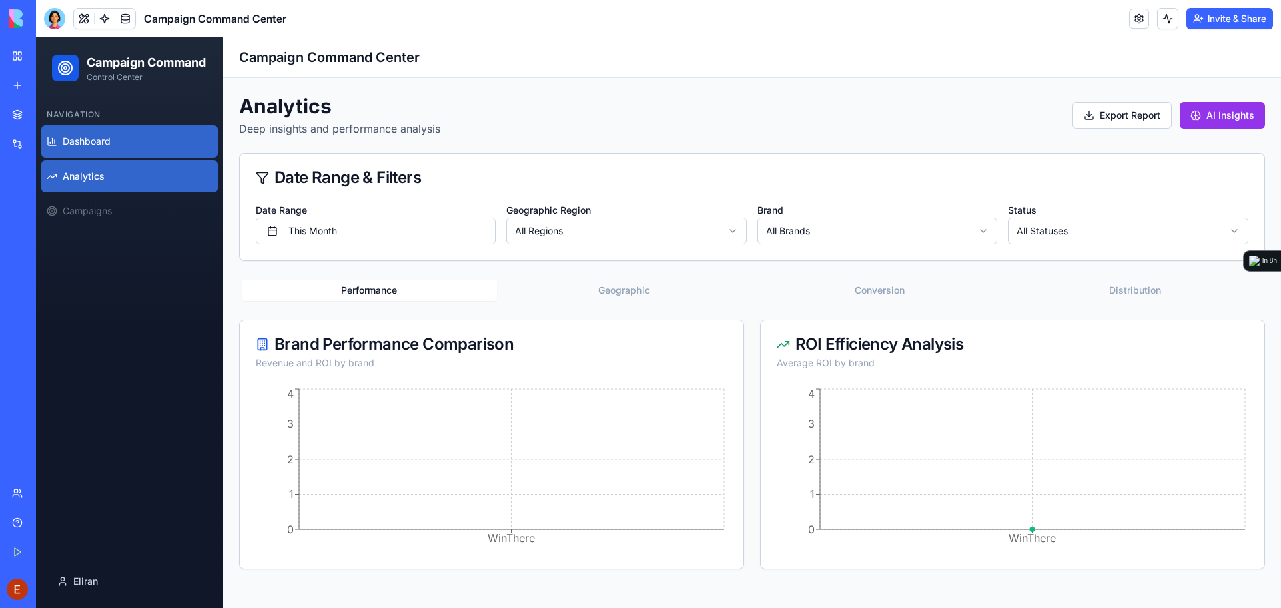
click at [107, 148] on span "Dashboard" at bounding box center [87, 141] width 48 height 13
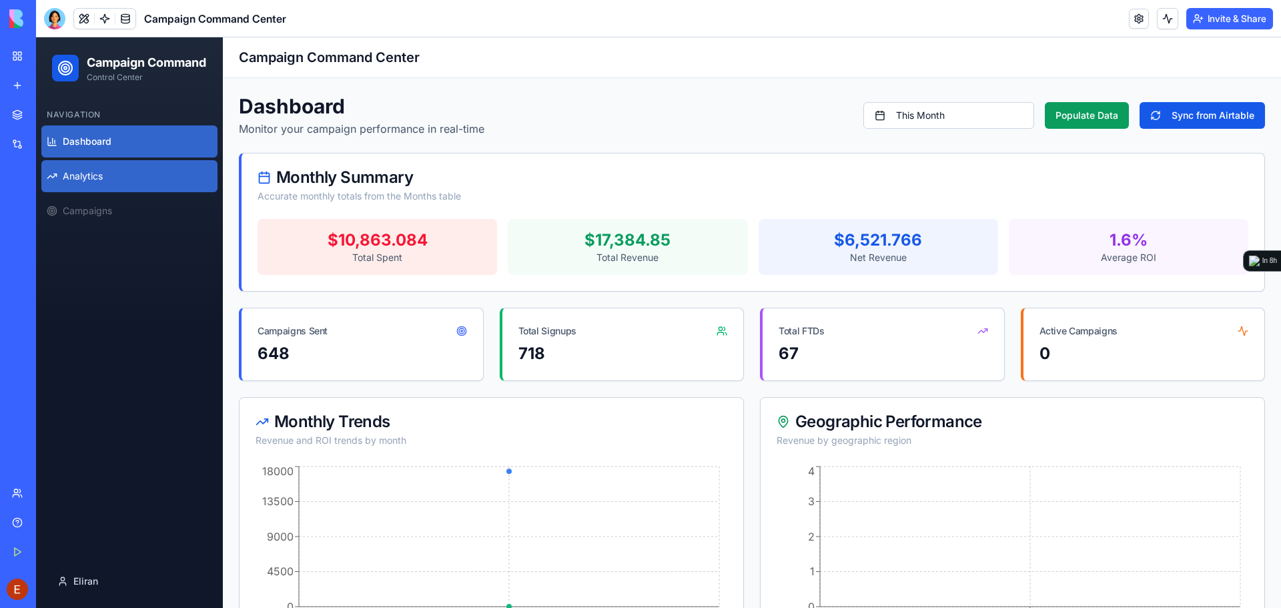
click at [94, 183] on span "Analytics" at bounding box center [83, 175] width 40 height 13
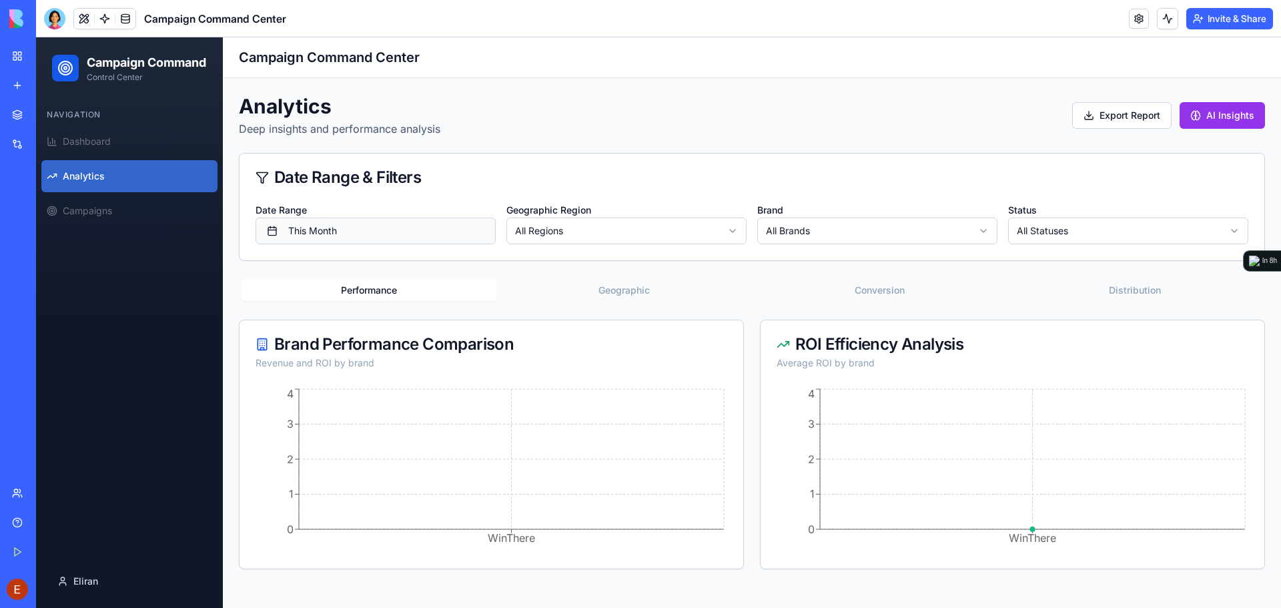
click at [329, 231] on button "This Month" at bounding box center [376, 231] width 240 height 27
click at [323, 268] on html "Campaign Command Control Center Navigation Dashboard Analytics Campaigns Eliran…" at bounding box center [658, 322] width 1245 height 571
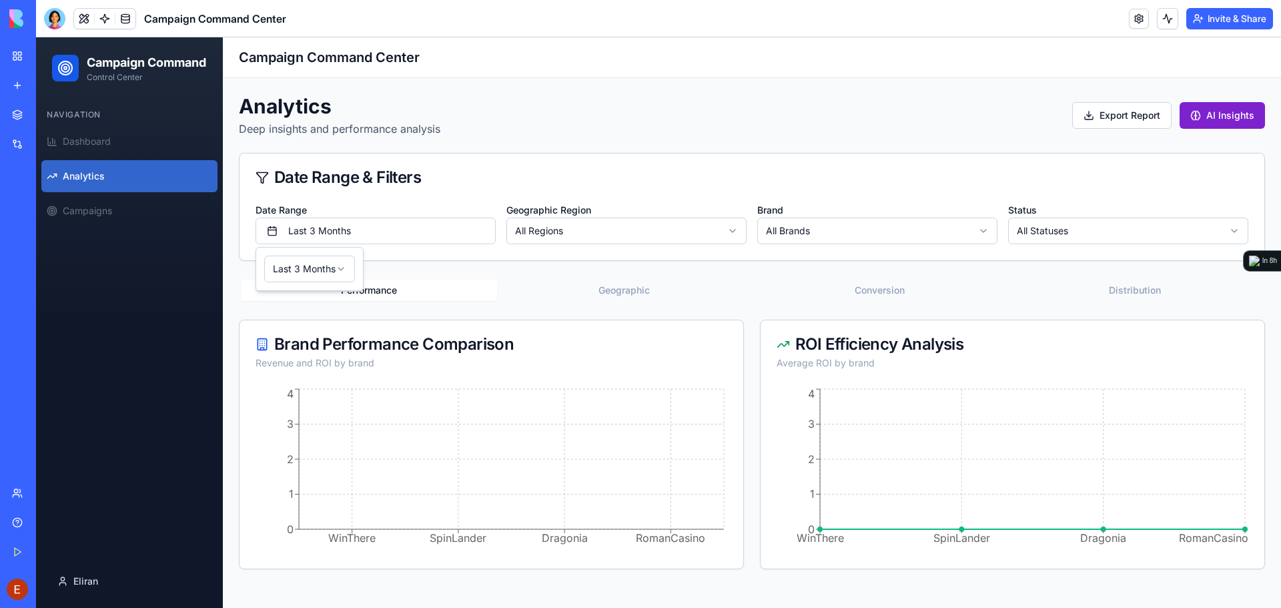
click at [1212, 115] on button "AI Insights" at bounding box center [1222, 115] width 85 height 27
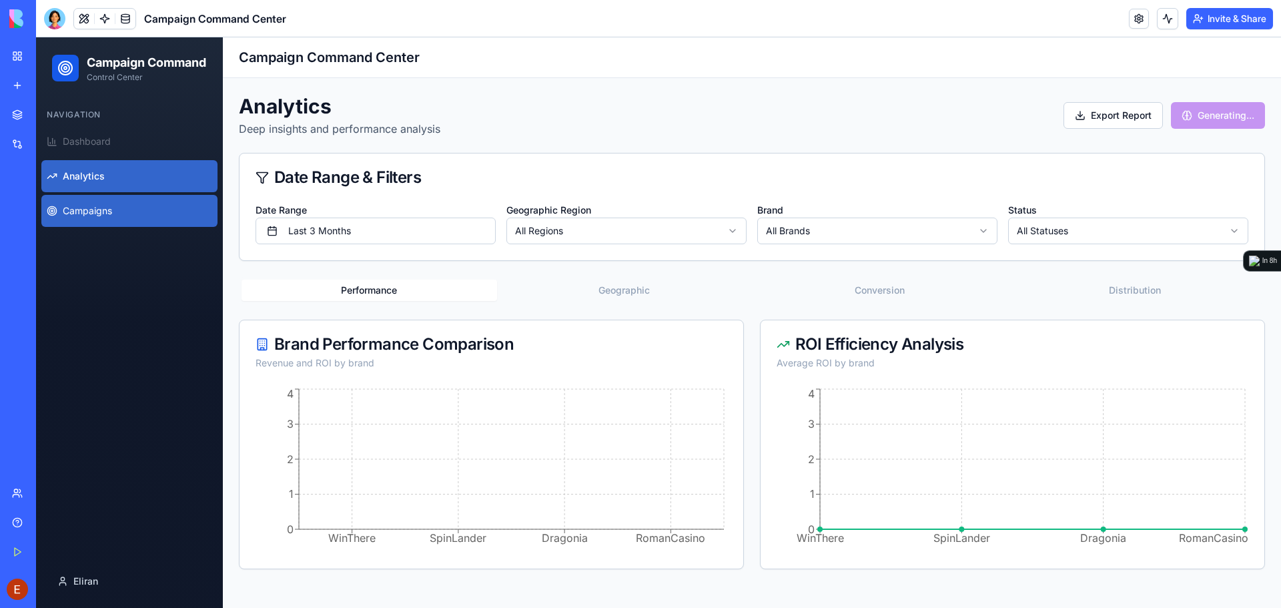
click at [122, 224] on link "Campaigns" at bounding box center [129, 211] width 176 height 32
